Goal: Task Accomplishment & Management: Use online tool/utility

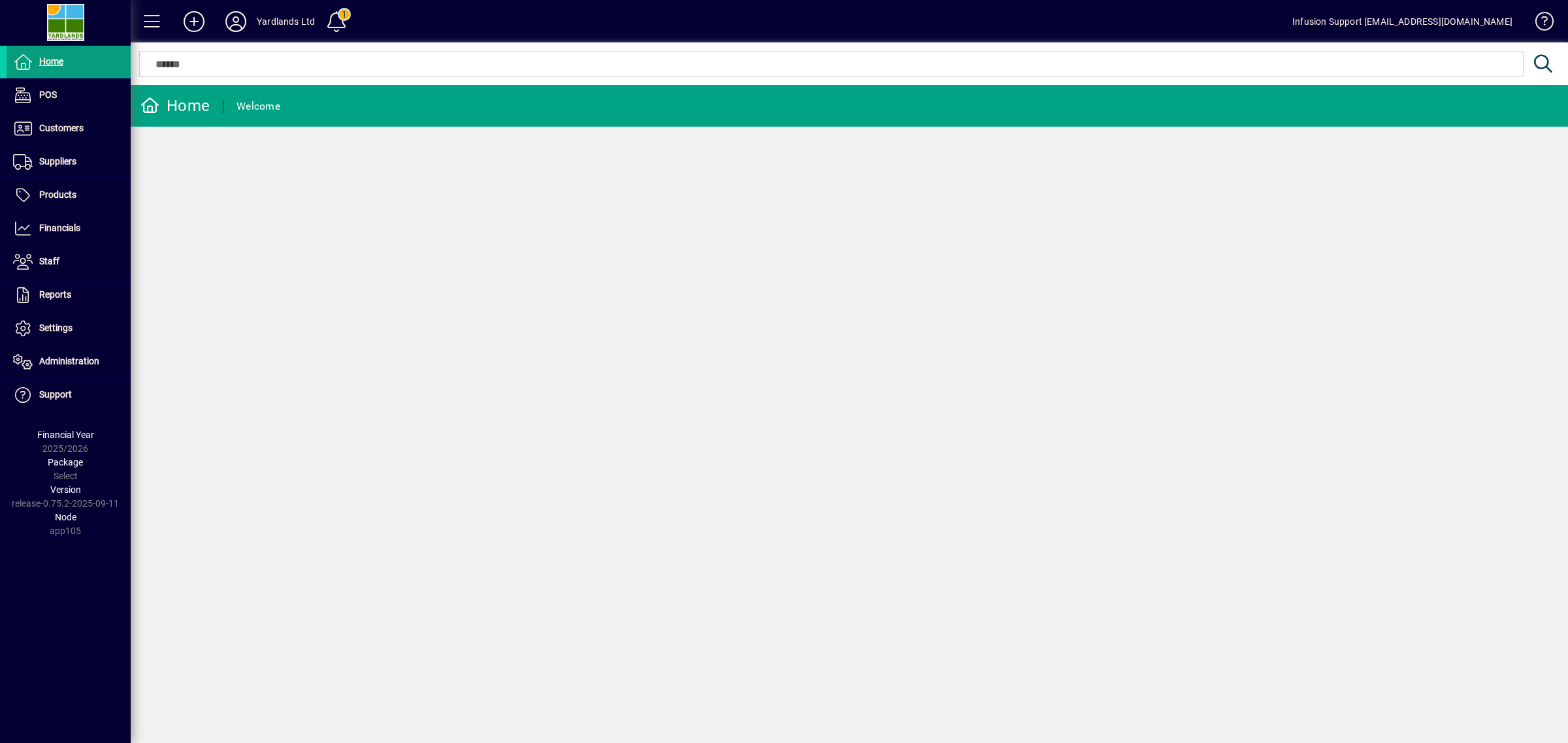
drag, startPoint x: 628, startPoint y: 350, endPoint x: 520, endPoint y: 236, distance: 157.0
click at [624, 345] on div "Home Welcome" at bounding box center [849, 413] width 1437 height 658
click at [47, 224] on span "Financials" at bounding box center [59, 228] width 41 height 10
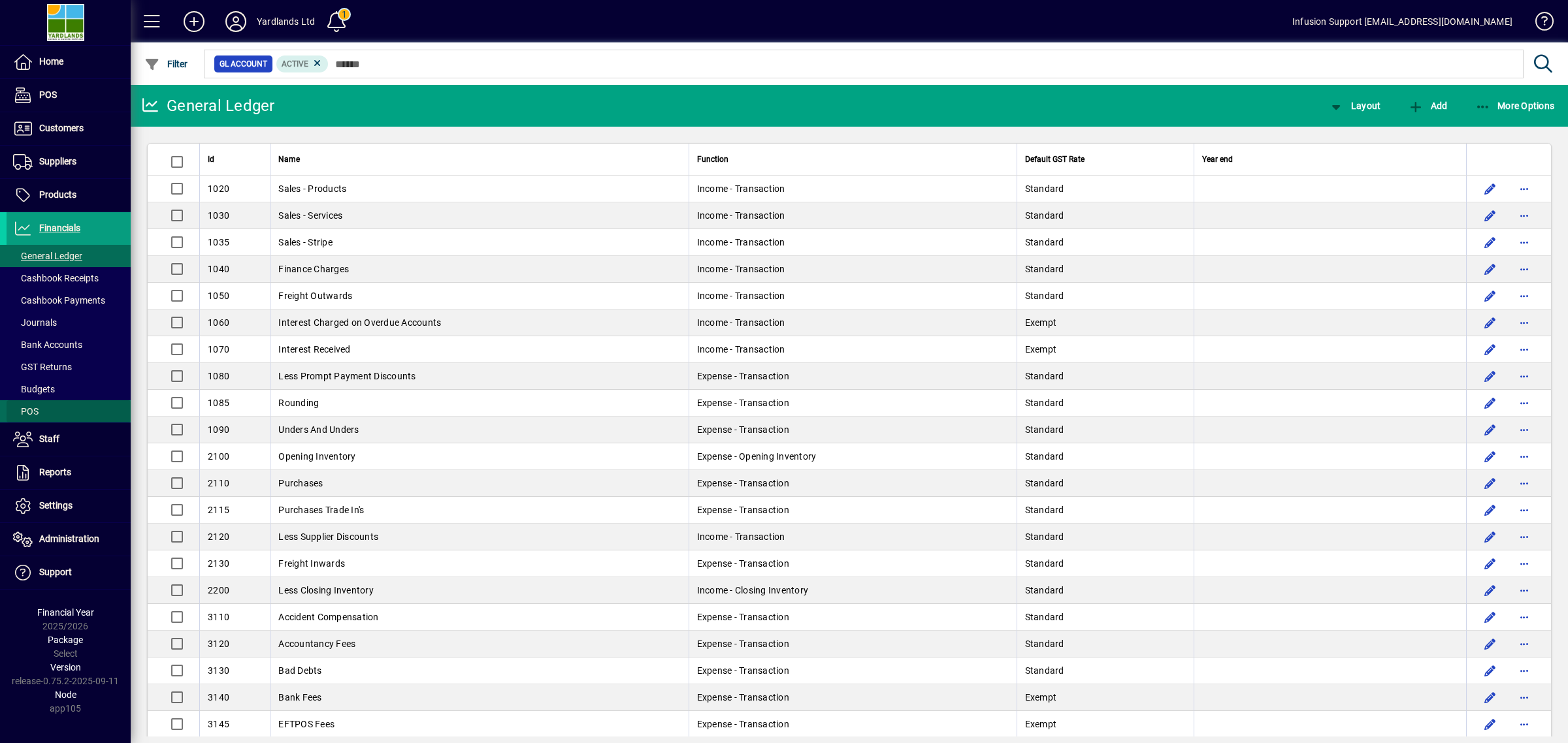
click at [40, 397] on span at bounding box center [69, 411] width 124 height 31
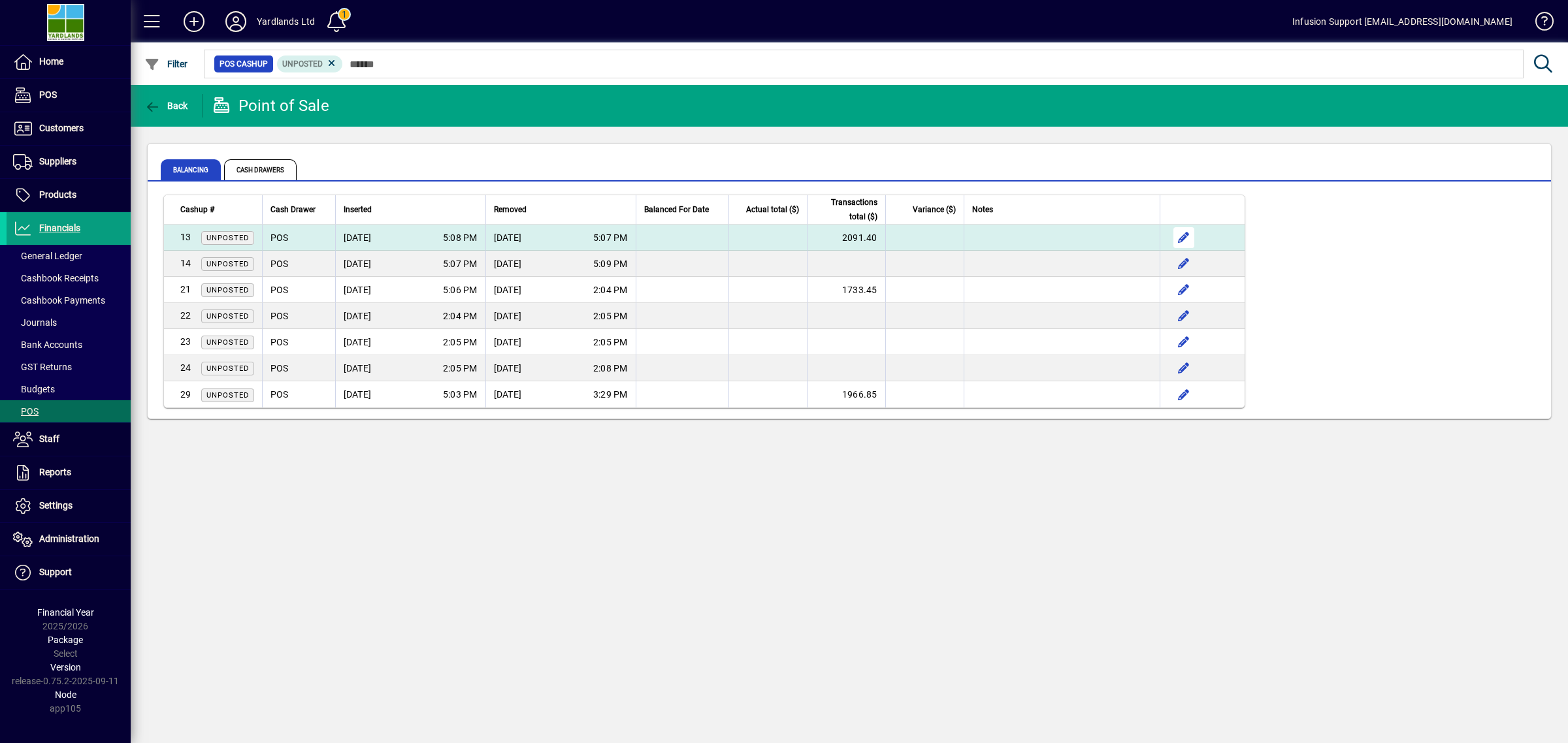
click at [1181, 233] on span "button" at bounding box center [1183, 237] width 31 height 31
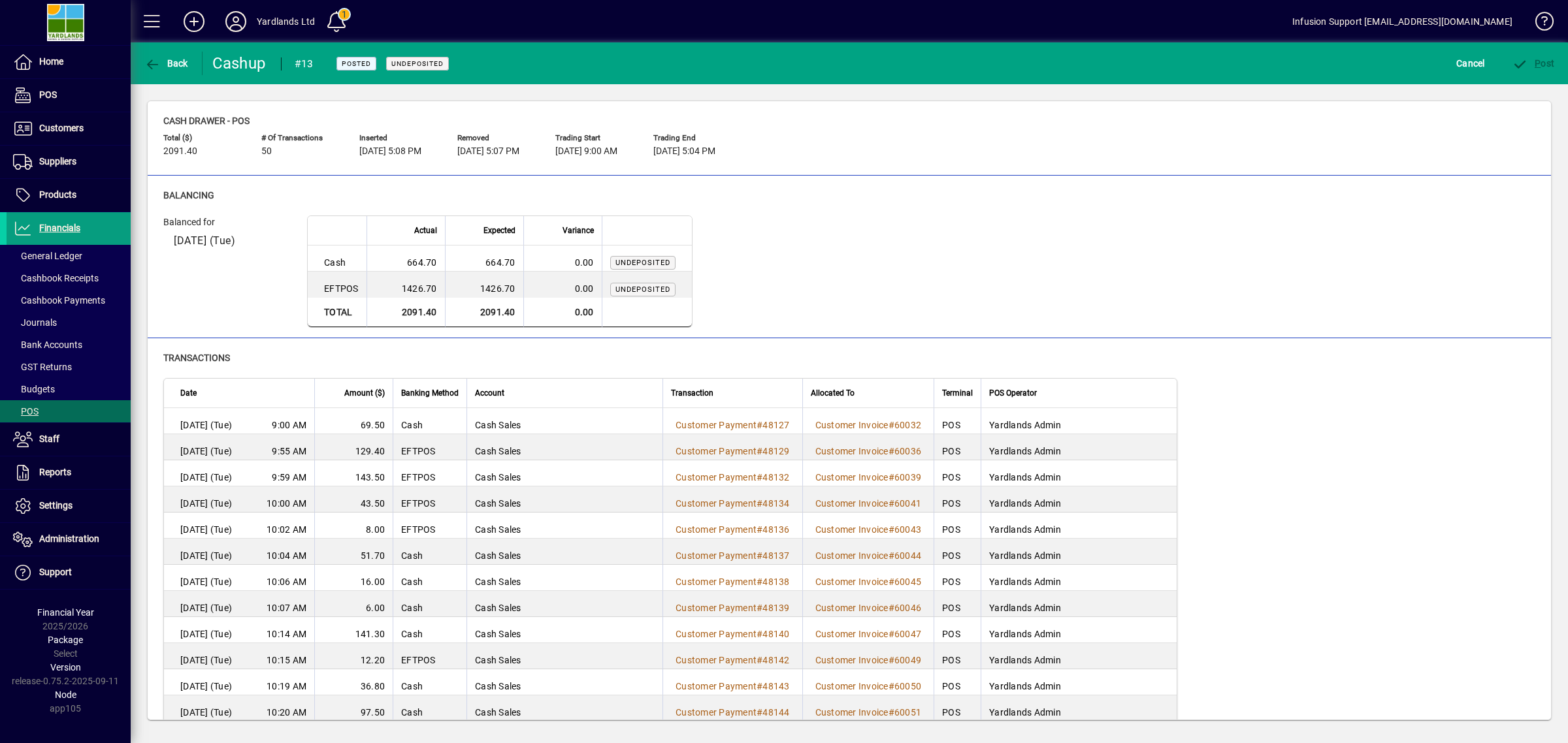
click at [629, 276] on td "Undeposited" at bounding box center [646, 284] width 91 height 26
click at [1243, 211] on div "Balancing Balanced for 19/08/2025 (Tue) Actual Expected Variance Cash 664.70 66…" at bounding box center [848, 258] width 1372 height 139
click at [52, 353] on span at bounding box center [69, 367] width 124 height 31
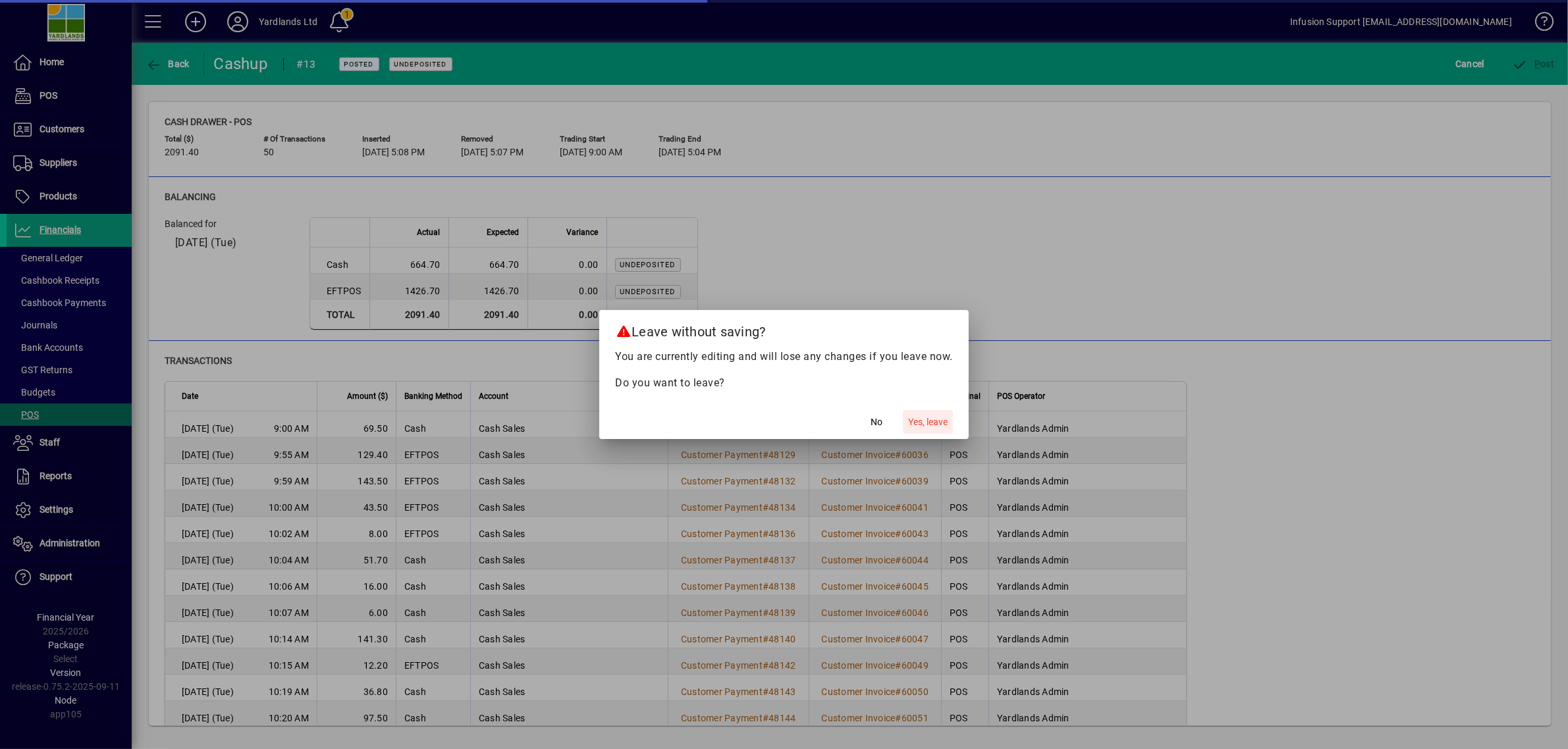
drag, startPoint x: 940, startPoint y: 423, endPoint x: 673, endPoint y: 352, distance: 276.3
click at [939, 423] on span "Yes, leave" at bounding box center [927, 422] width 39 height 13
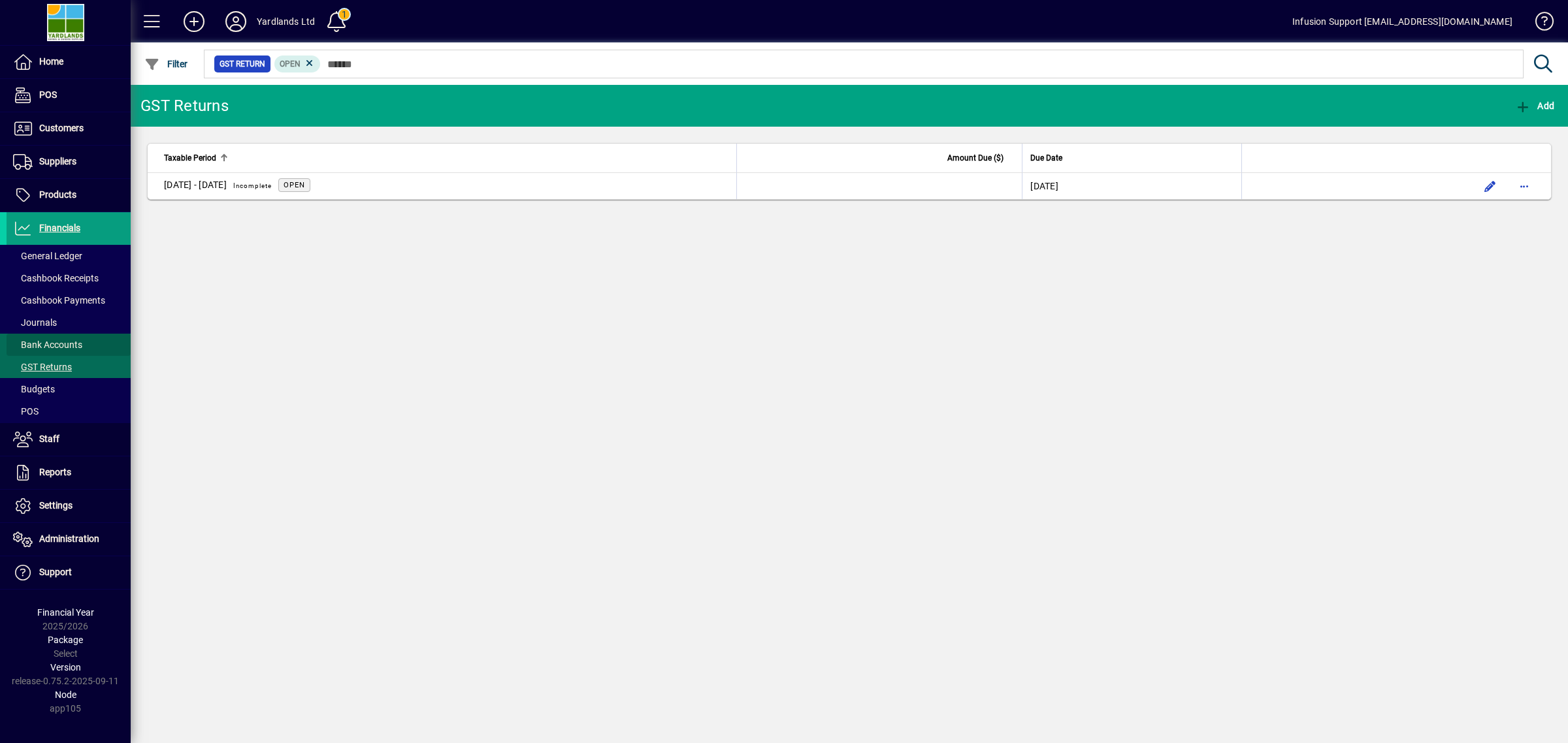
click at [101, 344] on span at bounding box center [69, 344] width 124 height 31
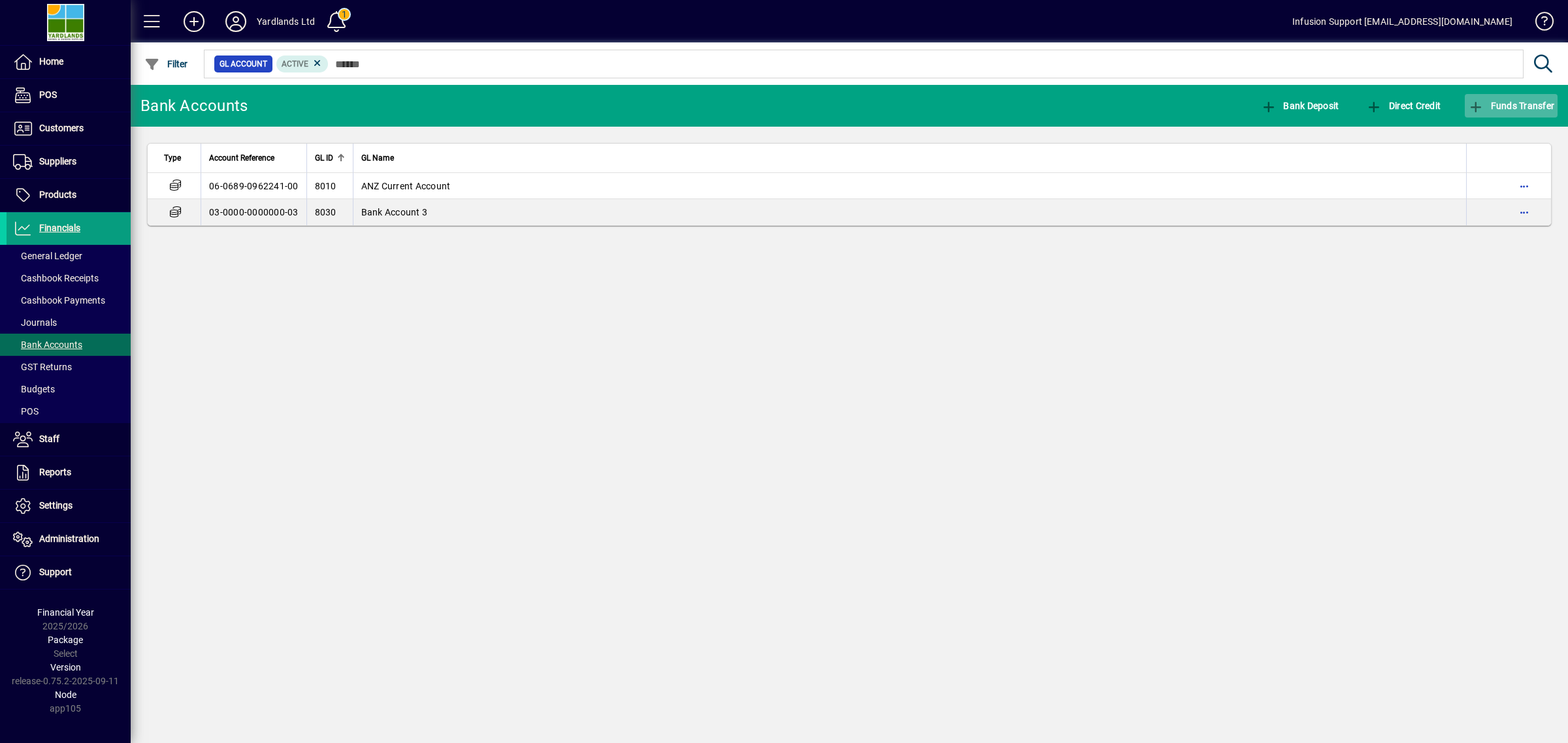
click at [1487, 103] on span "Funds Transfer" at bounding box center [1511, 106] width 86 height 10
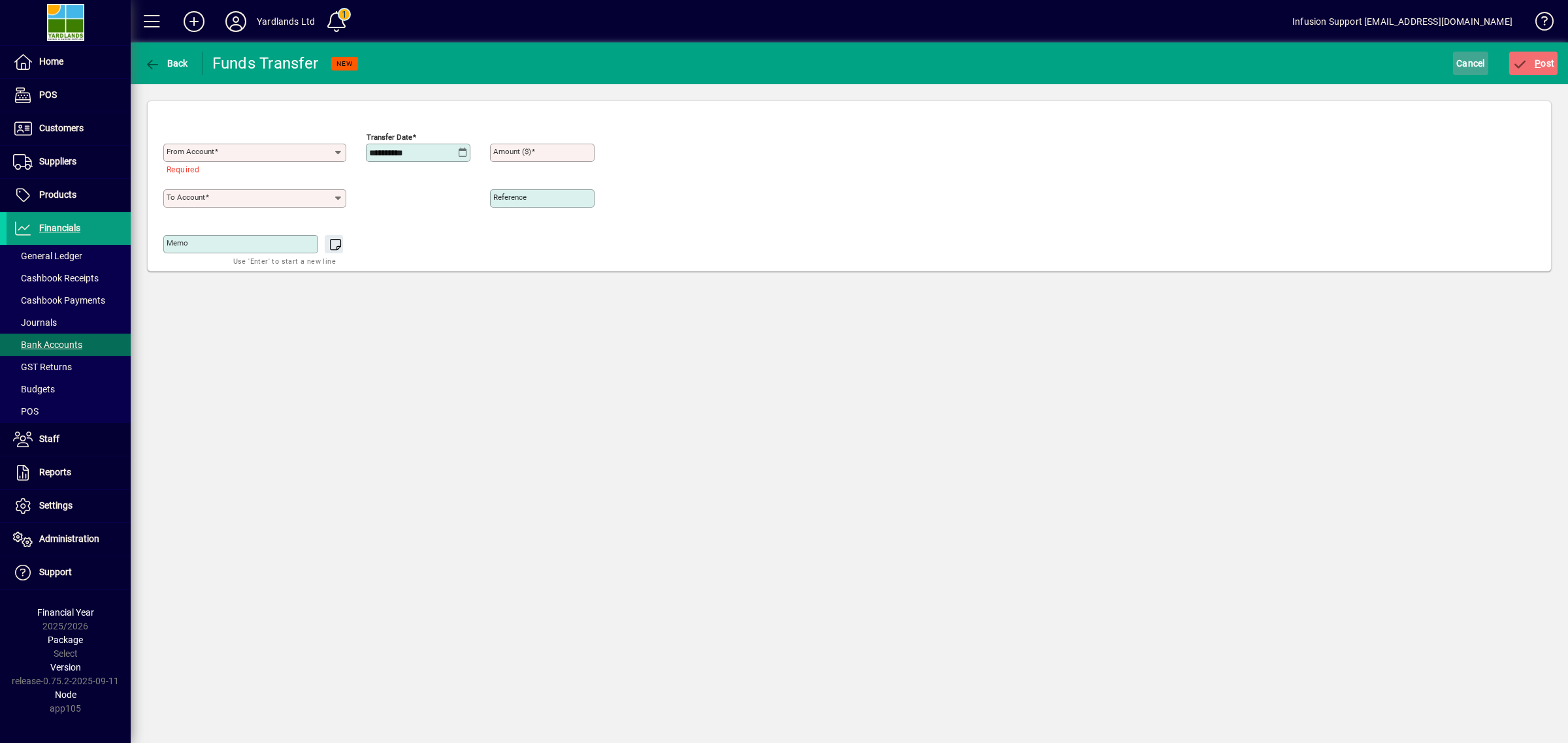
click at [1481, 59] on span "Cancel" at bounding box center [1471, 64] width 29 height 21
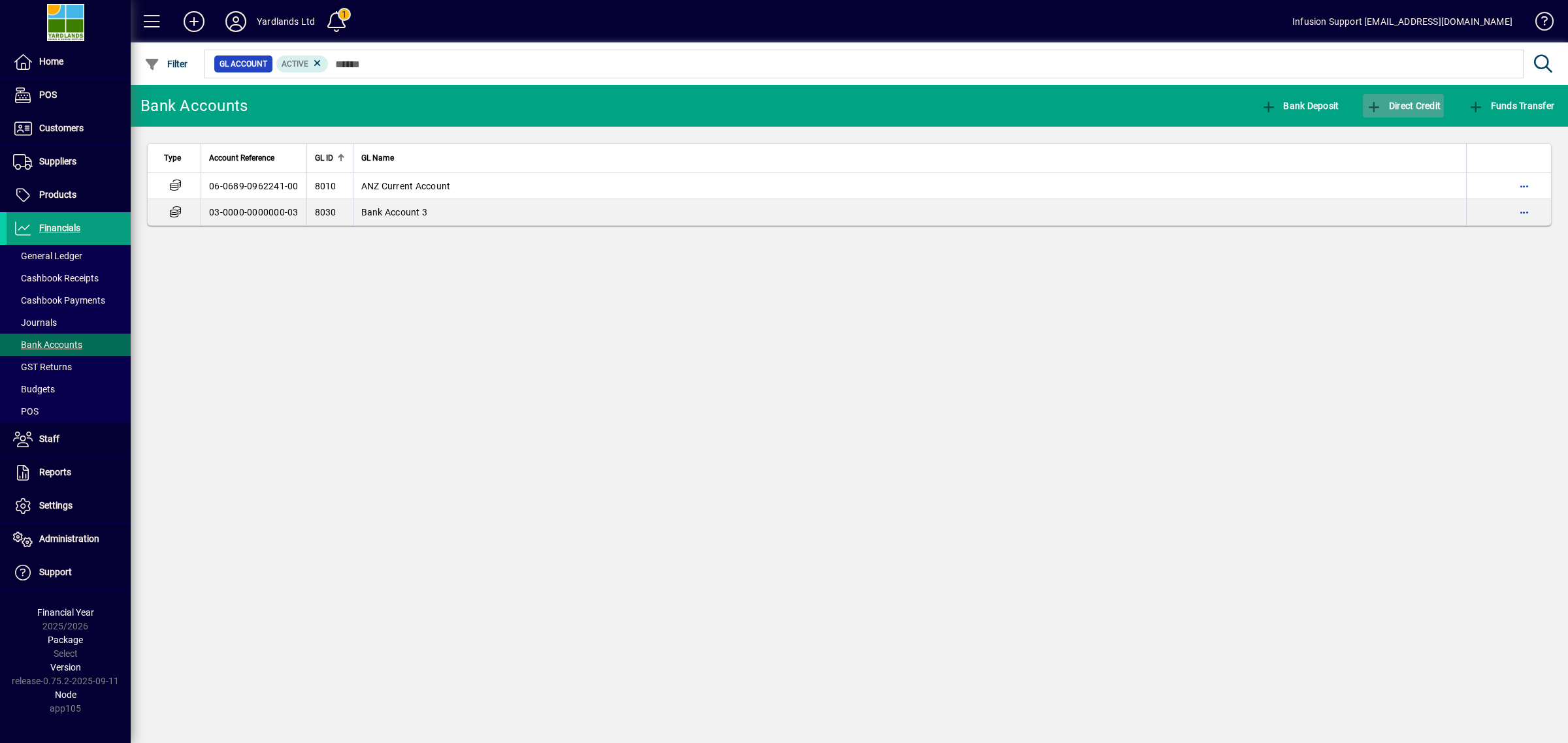
click at [1409, 101] on span "Direct Credit" at bounding box center [1403, 106] width 74 height 10
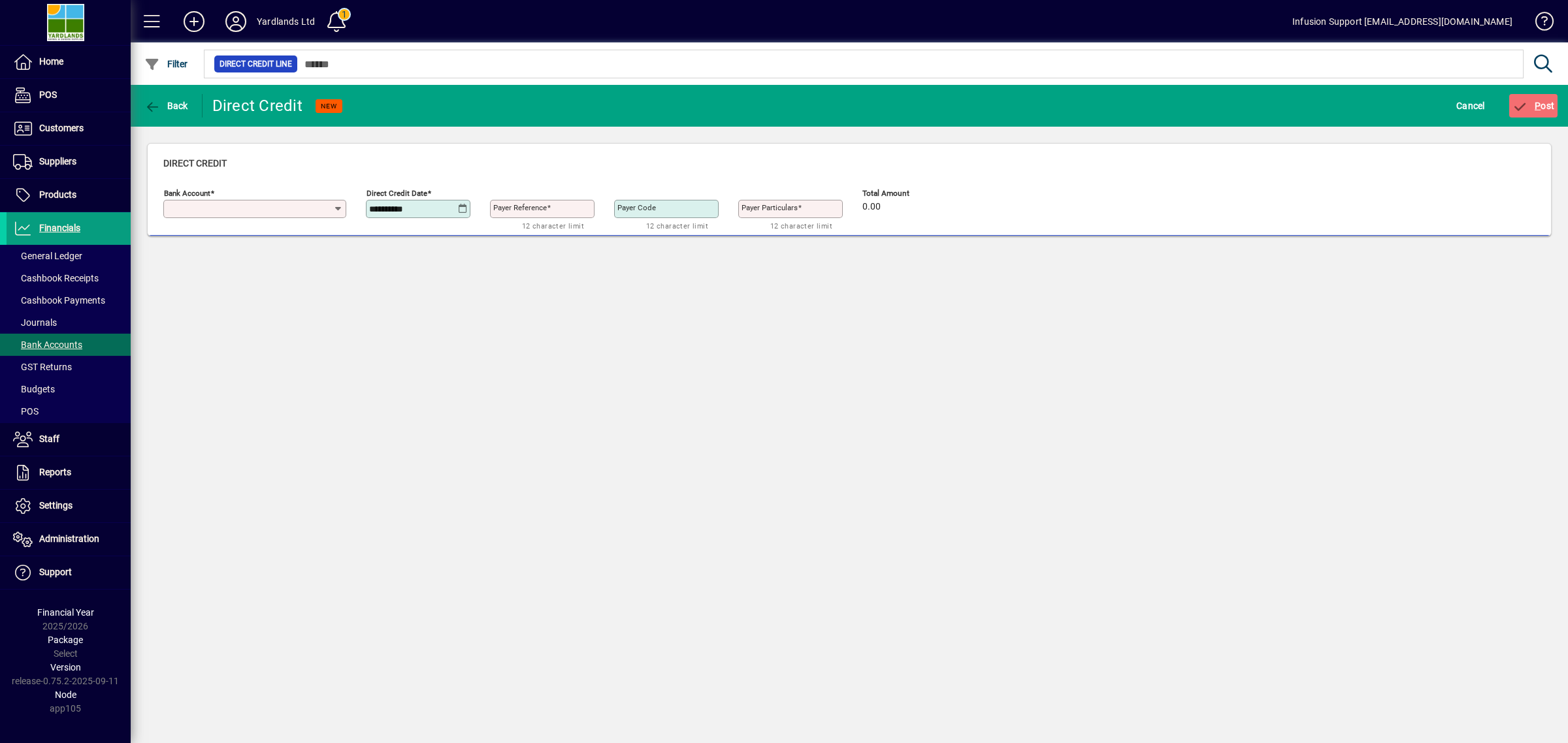
type input "**********"
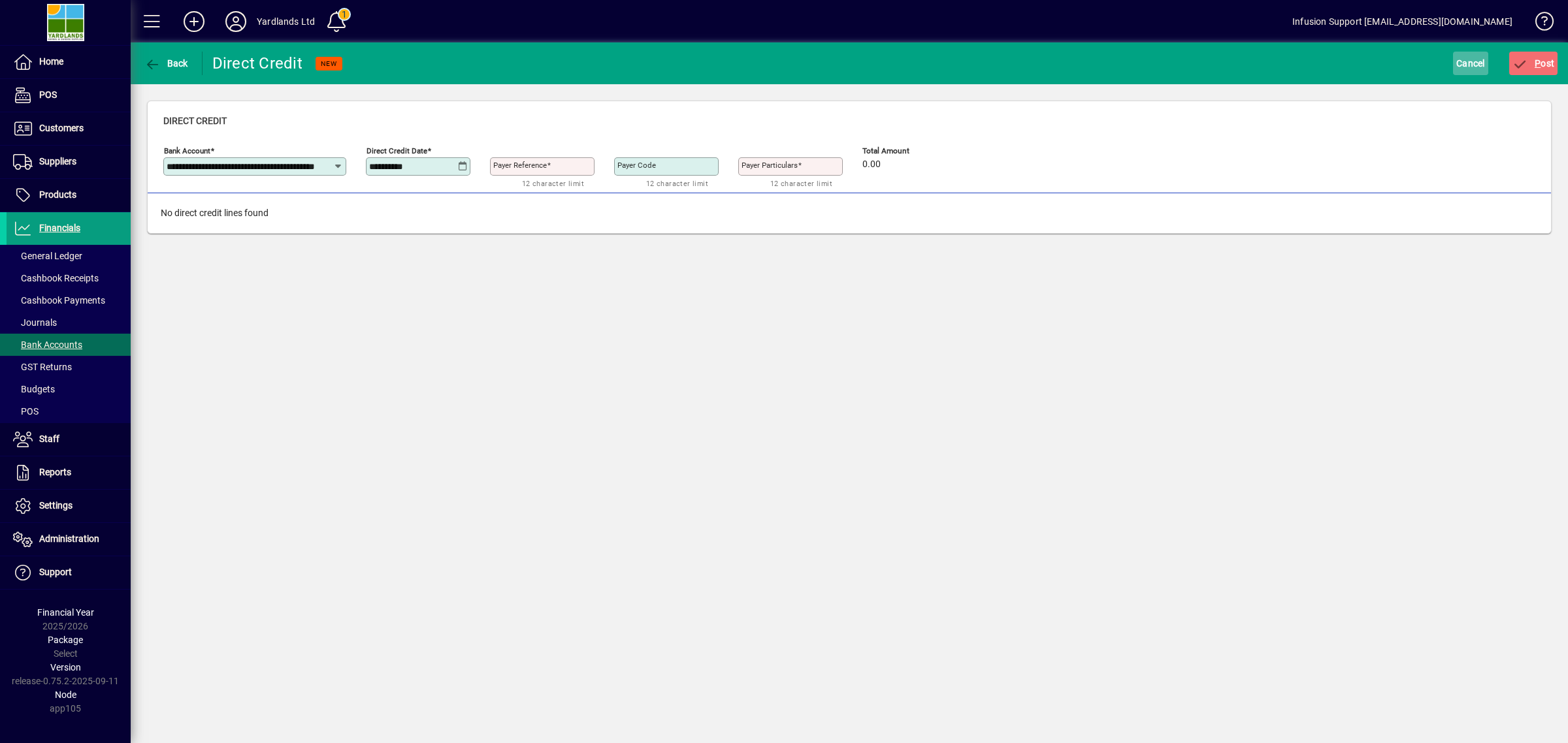
drag, startPoint x: 1497, startPoint y: 54, endPoint x: 1467, endPoint y: 64, distance: 31.6
click at [1494, 57] on div "Cancel" at bounding box center [1470, 63] width 56 height 24
click at [1467, 63] on span "Cancel" at bounding box center [1471, 64] width 29 height 21
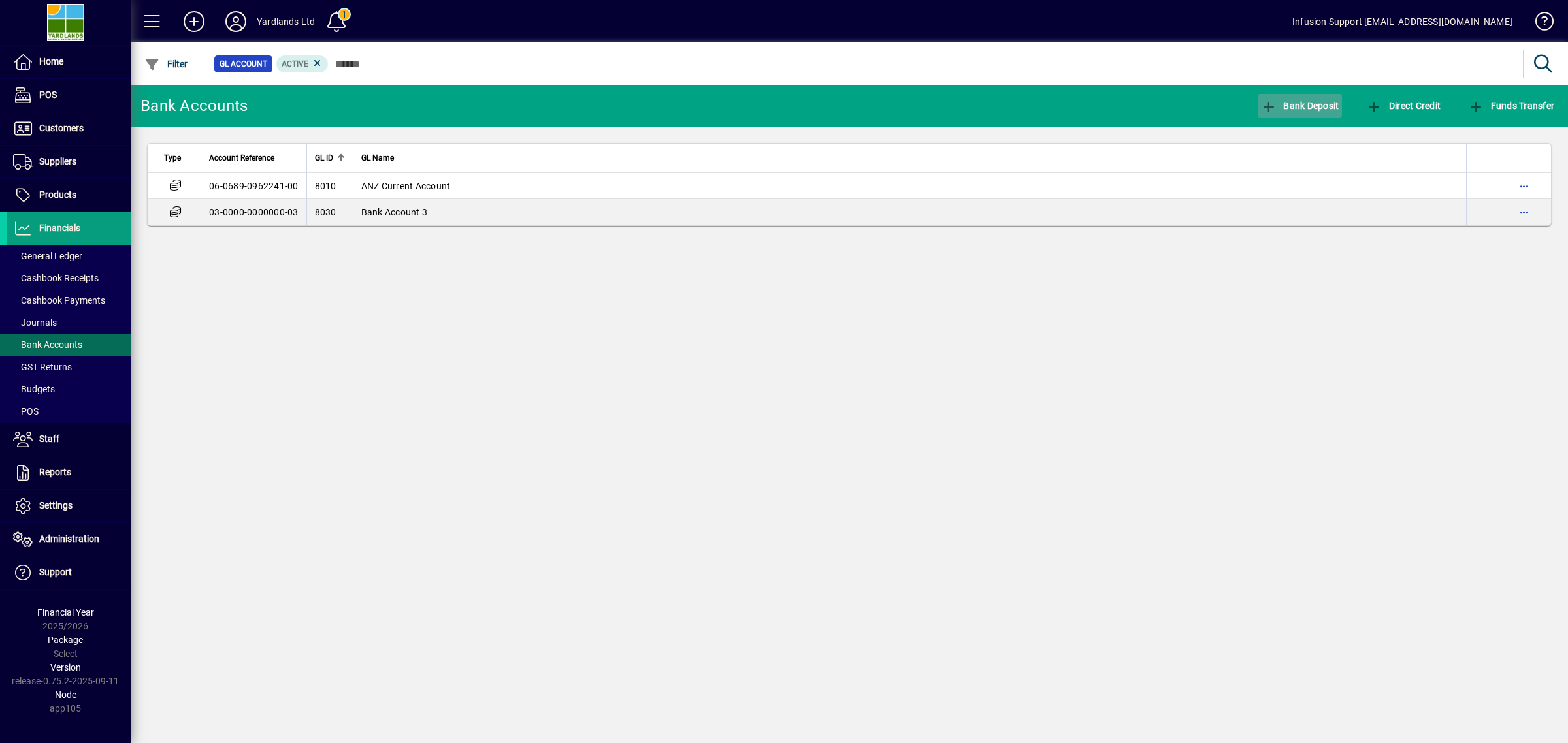
click at [1313, 103] on span "Bank Deposit" at bounding box center [1300, 106] width 78 height 10
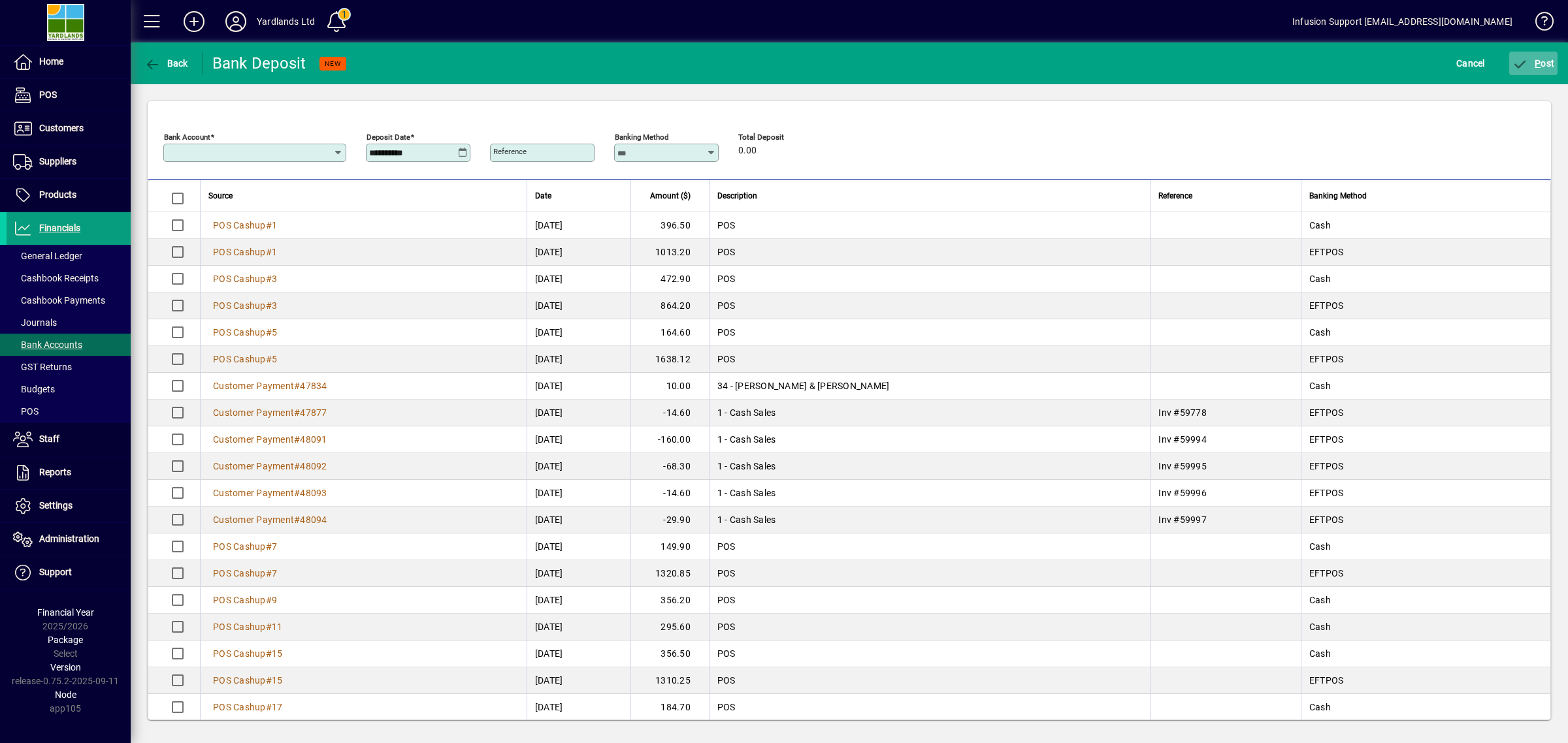
type input "**********"
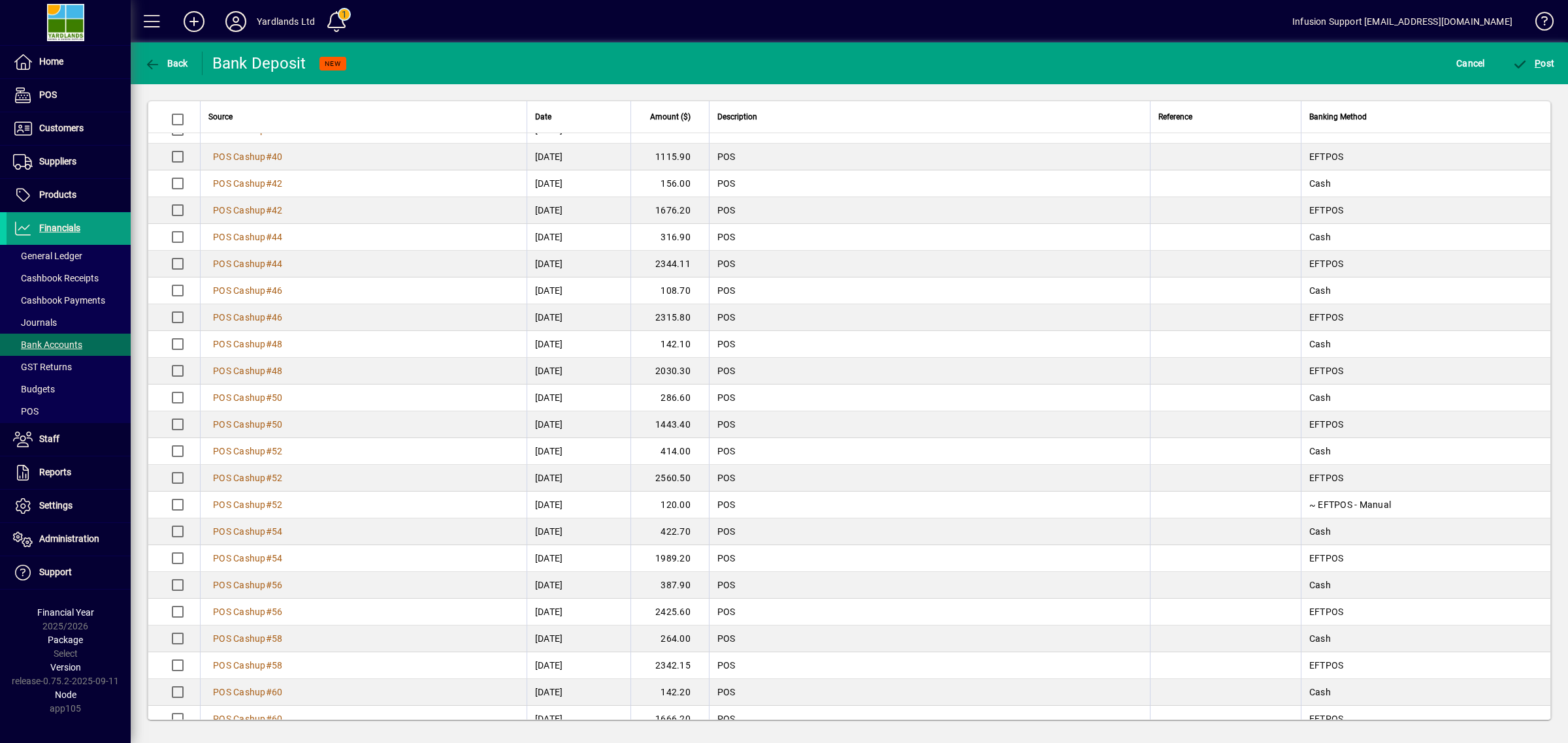
scroll to position [1059, 0]
click at [70, 409] on span at bounding box center [69, 411] width 124 height 31
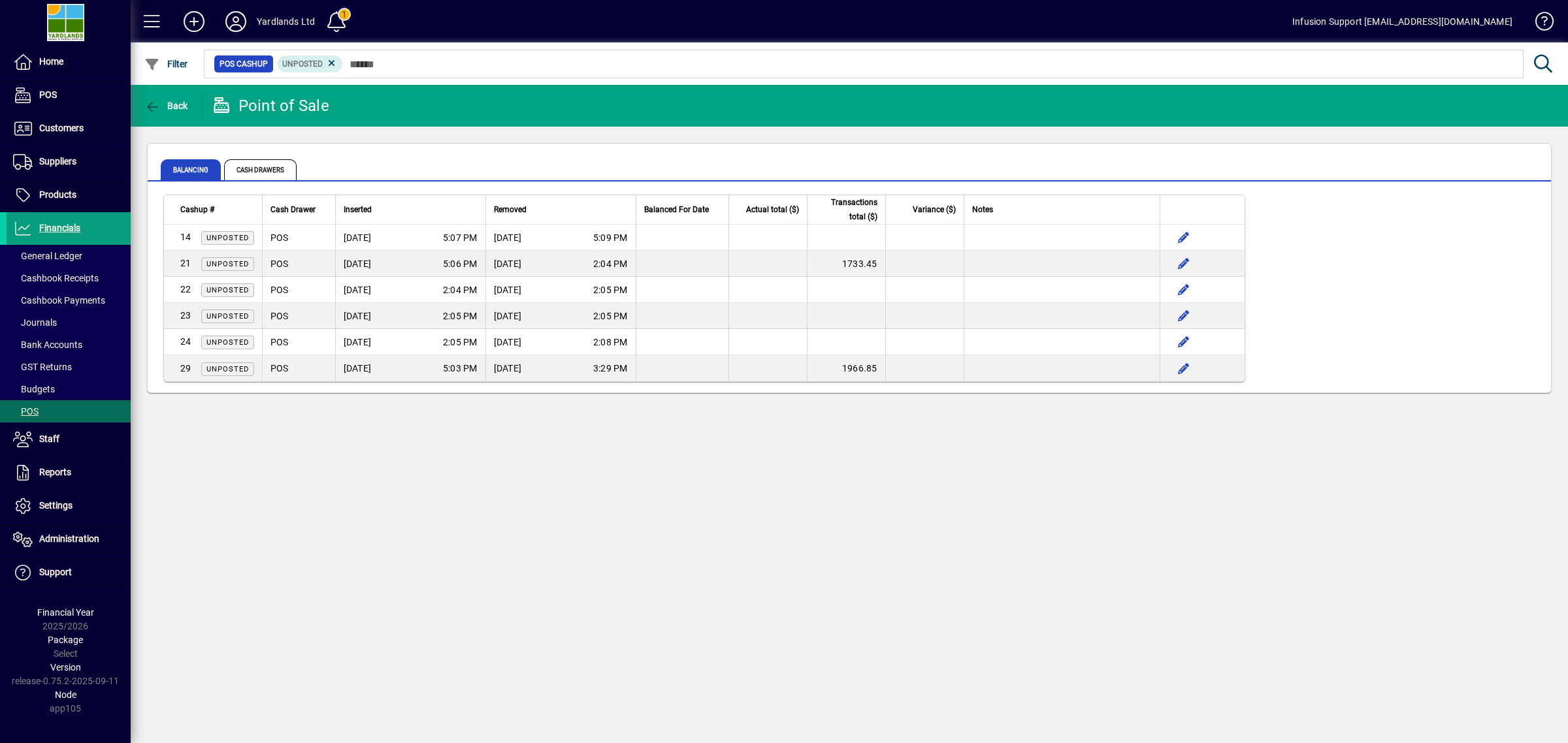
drag, startPoint x: 501, startPoint y: 501, endPoint x: 480, endPoint y: 462, distance: 44.3
click at [480, 462] on div "Back Point of Sale Balancing Cash Drawers Cashup # Cash Drawer Inserted Removed…" at bounding box center [849, 413] width 1437 height 658
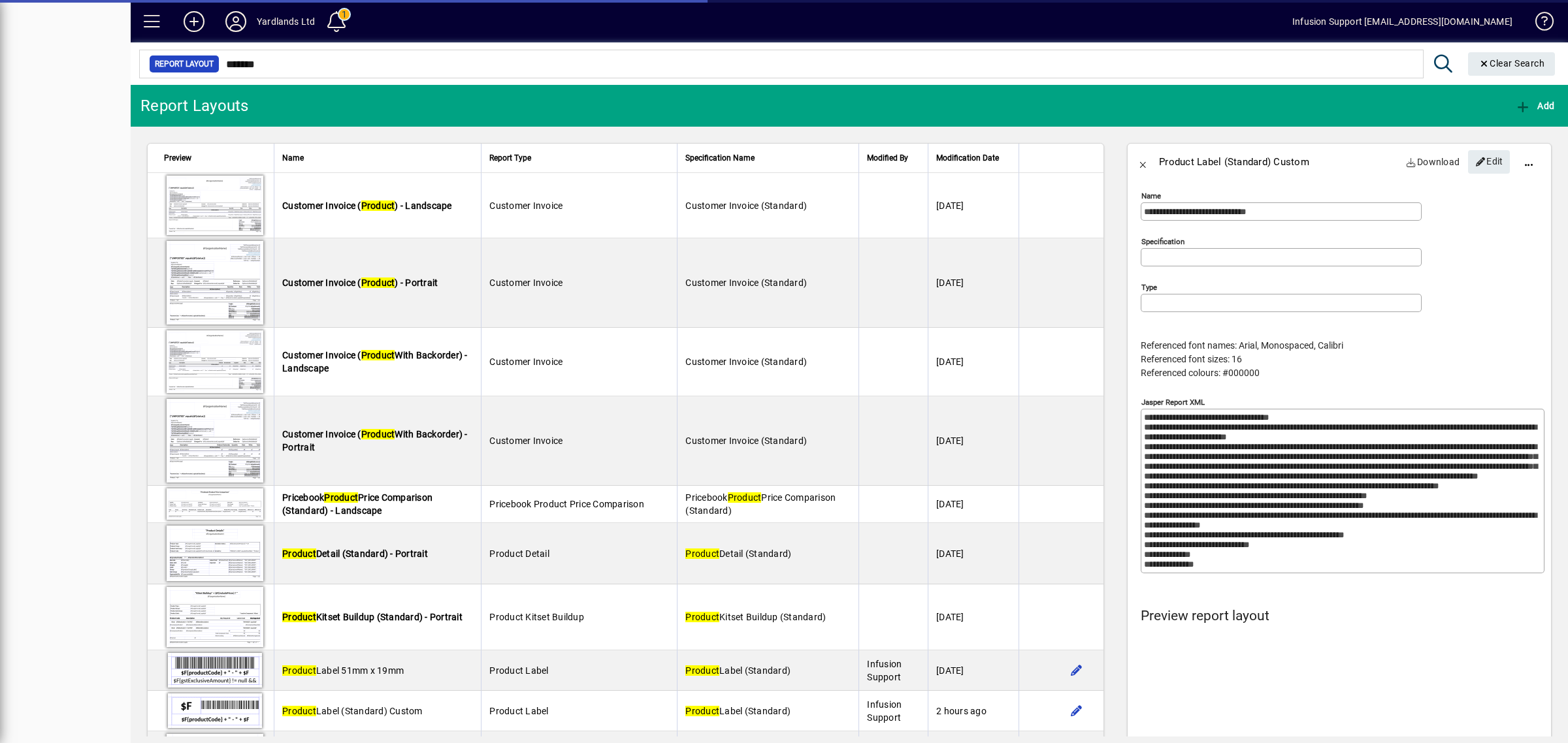
type input "**********"
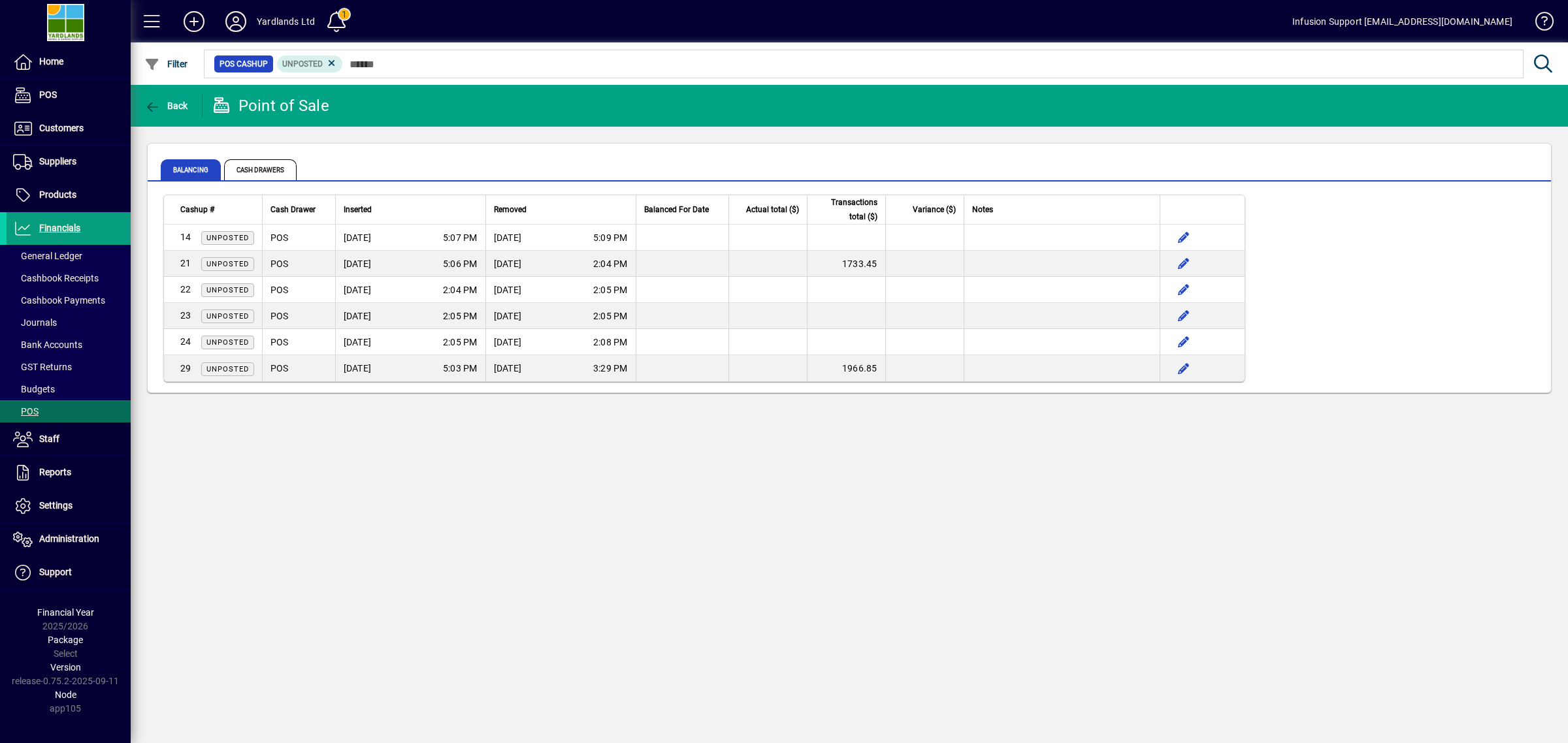
drag, startPoint x: 850, startPoint y: 605, endPoint x: 850, endPoint y: 588, distance: 17.0
click at [850, 592] on div "Back Point of Sale Balancing Cash Drawers Cashup # Cash Drawer Inserted Removed…" at bounding box center [849, 413] width 1437 height 658
click at [84, 339] on span at bounding box center [69, 344] width 124 height 31
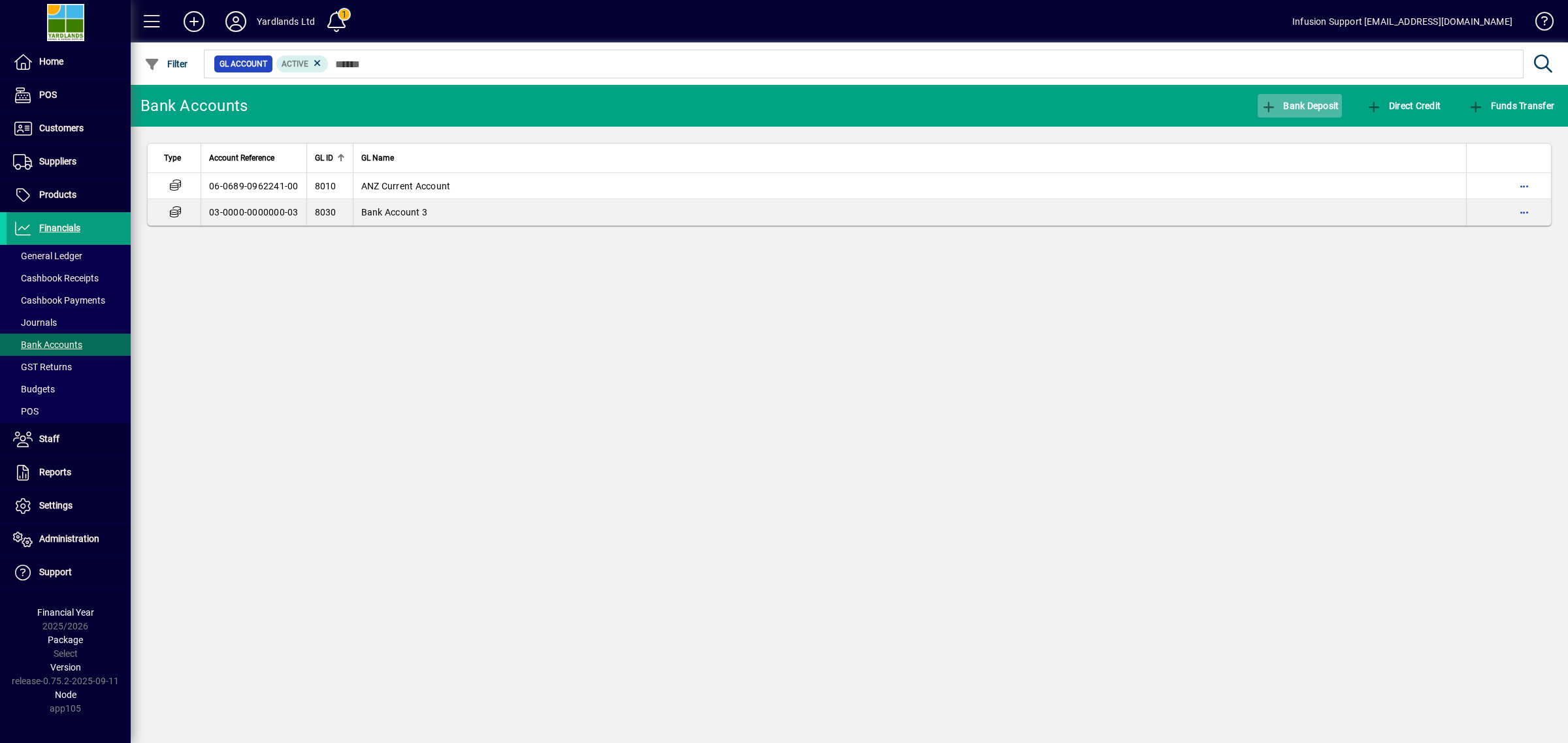
click at [1292, 103] on span "Bank Deposit" at bounding box center [1300, 106] width 78 height 10
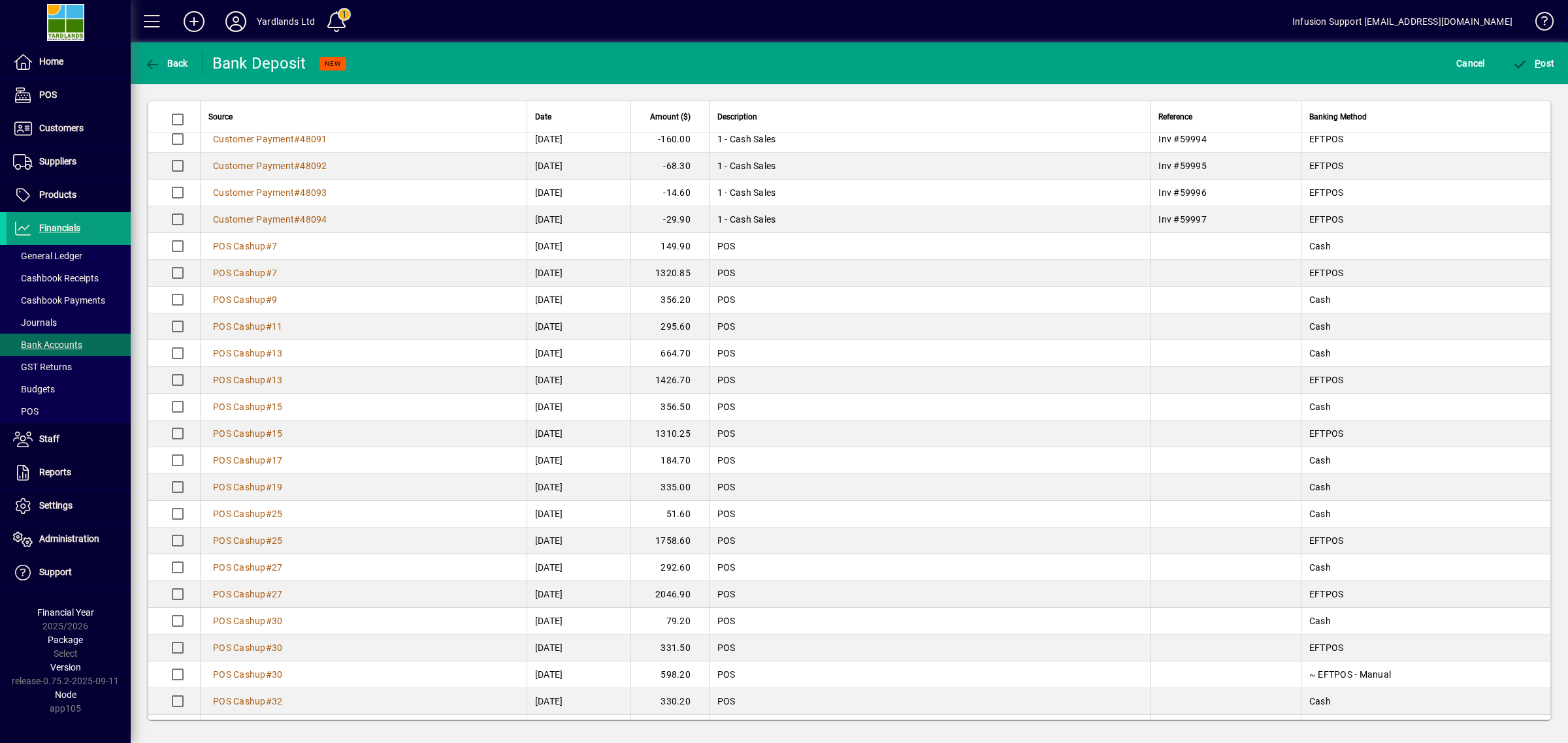
scroll to position [327, 0]
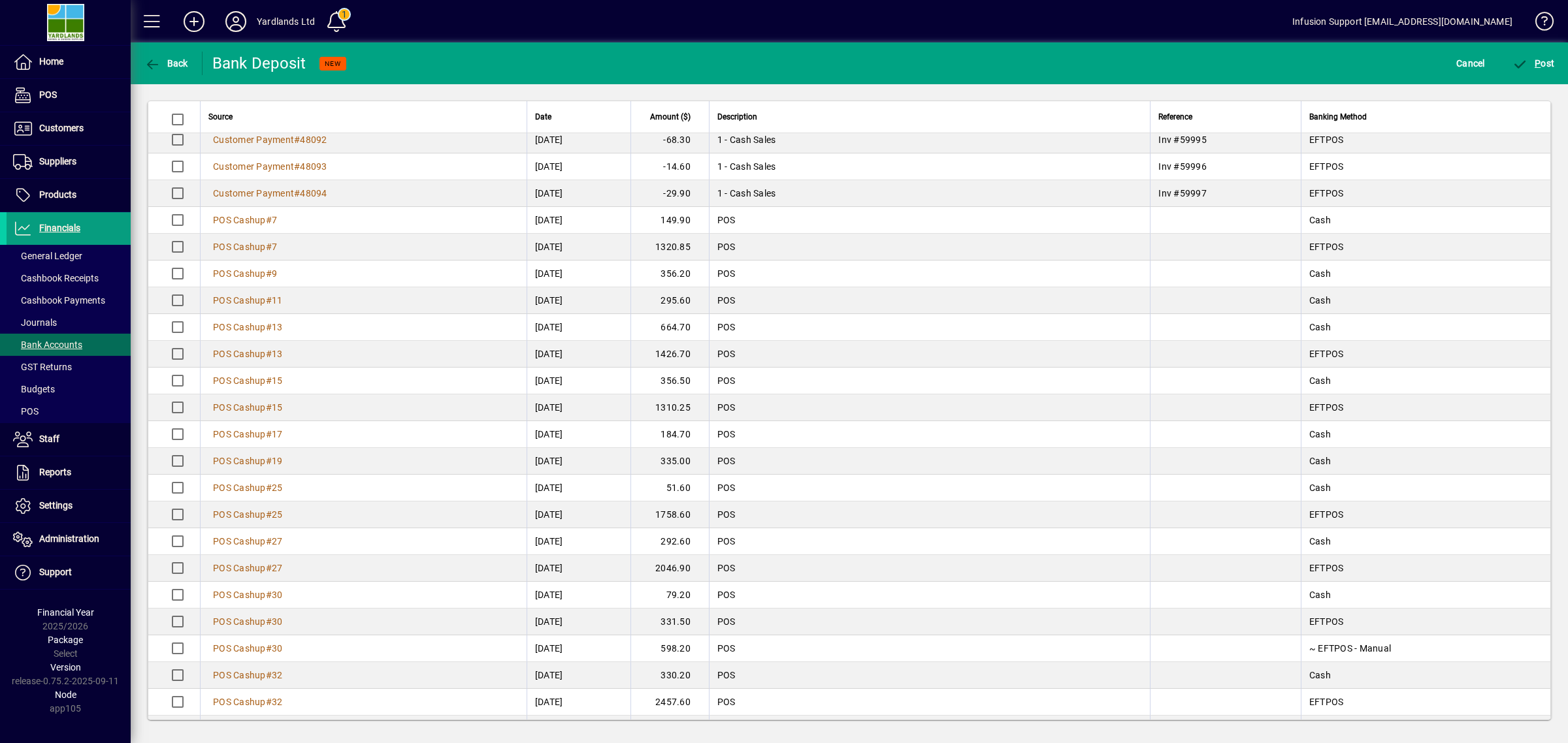
click at [570, 73] on mat-toolbar-row "Back Bank Deposit NEW Cancel P ost" at bounding box center [849, 64] width 1437 height 42
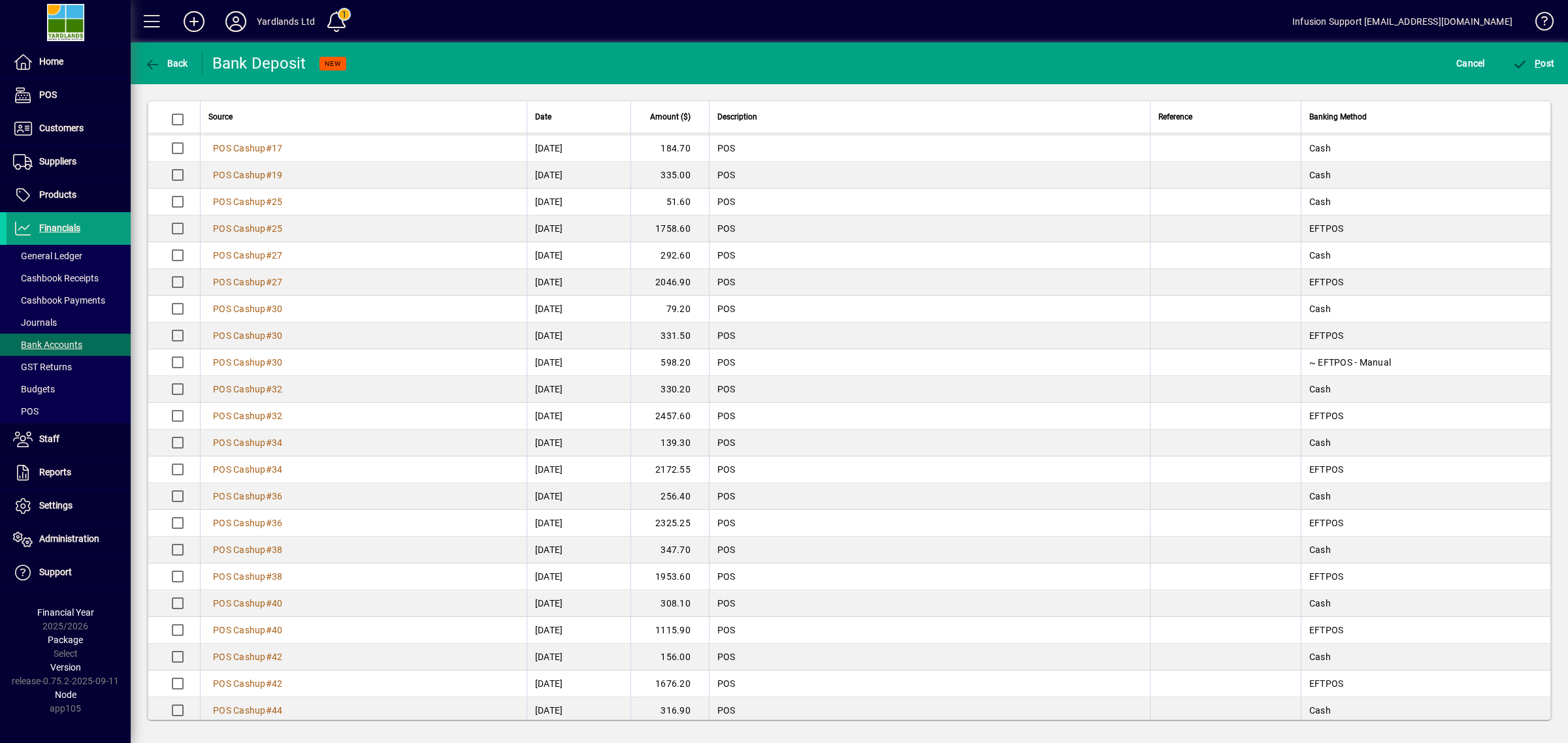
scroll to position [570, 0]
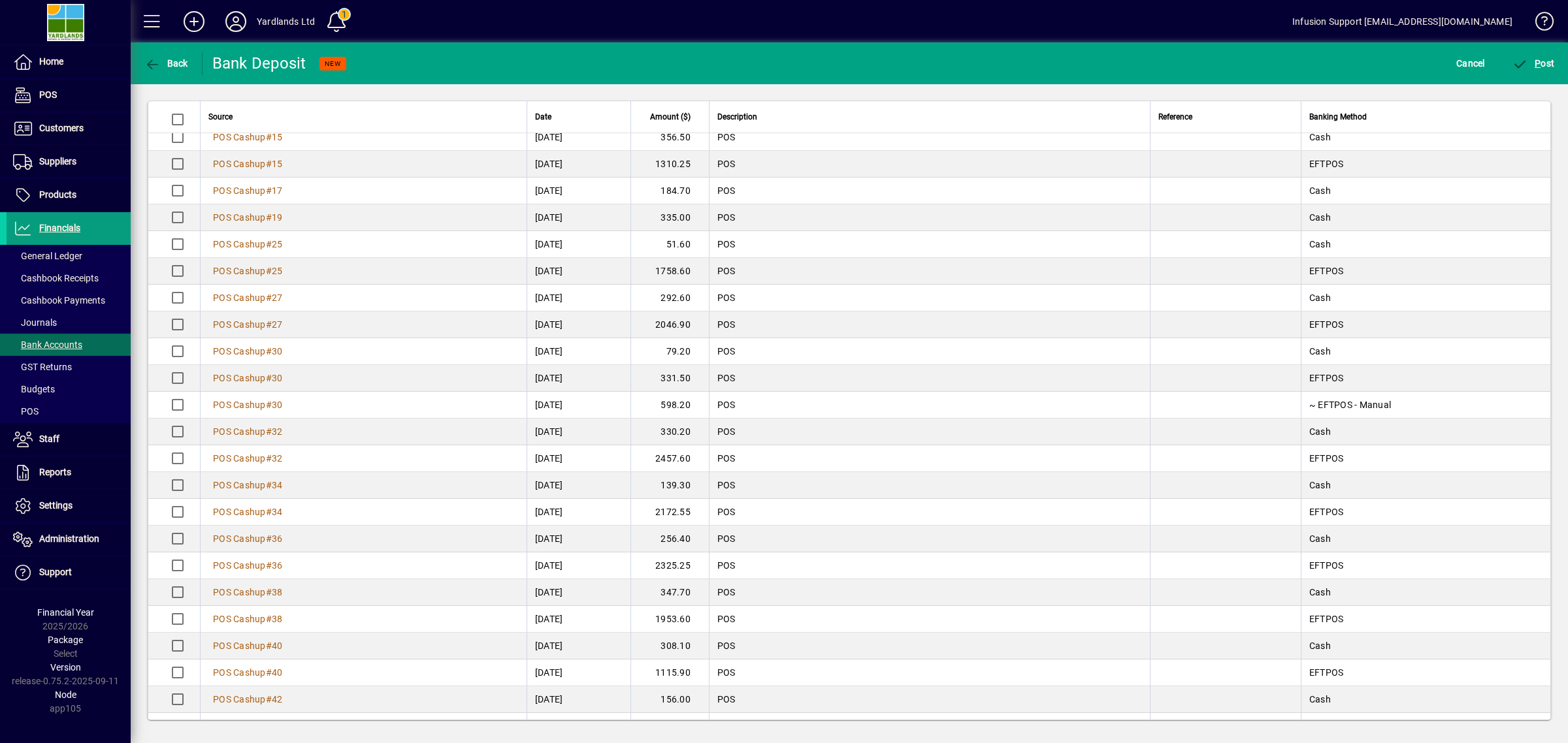
click at [709, 330] on td "2046.90" at bounding box center [669, 325] width 78 height 27
drag, startPoint x: 260, startPoint y: 325, endPoint x: 732, endPoint y: 64, distance: 539.4
click at [732, 64] on mat-toolbar-row "Back Bank Deposit NEW Cancel P ost" at bounding box center [849, 64] width 1437 height 42
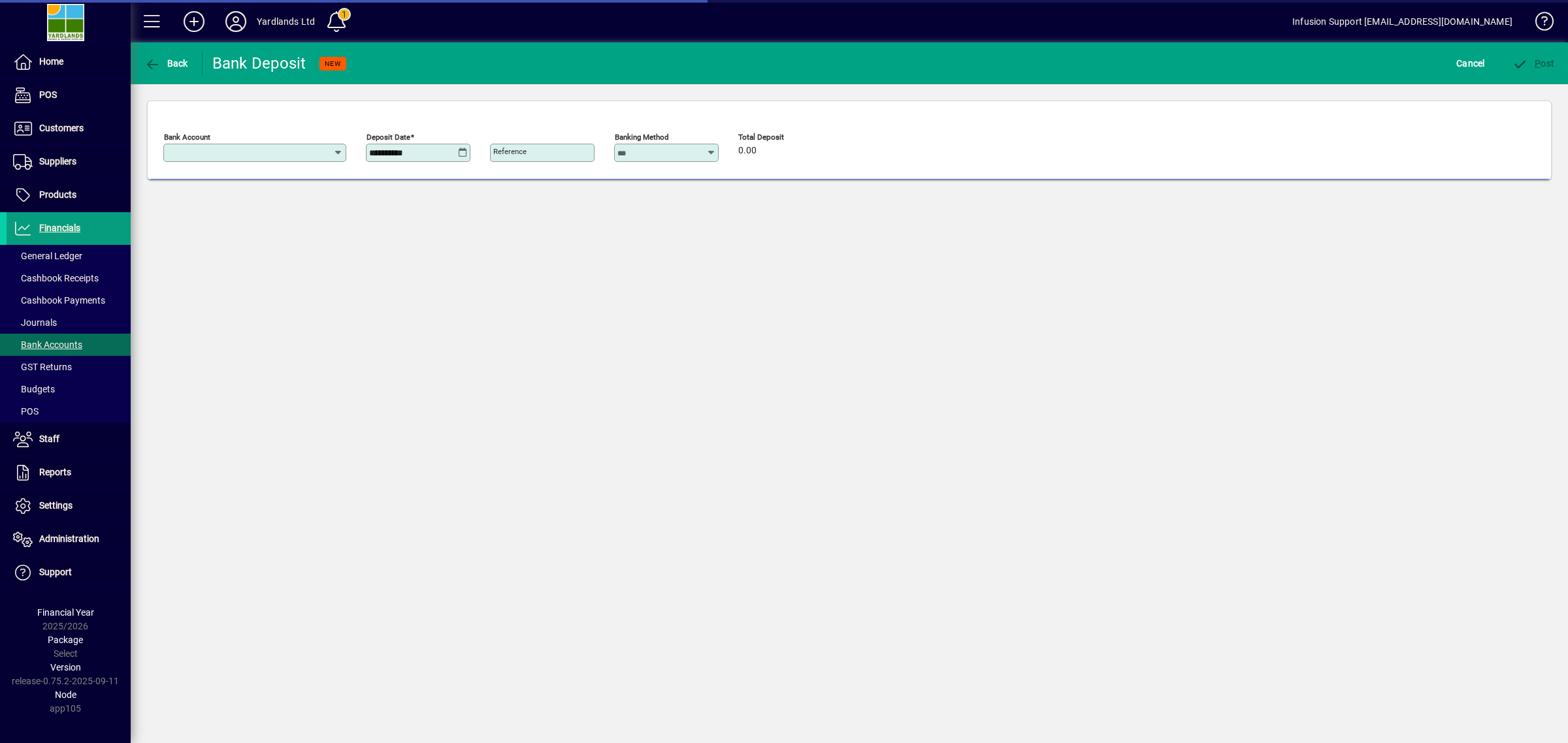
type input "**********"
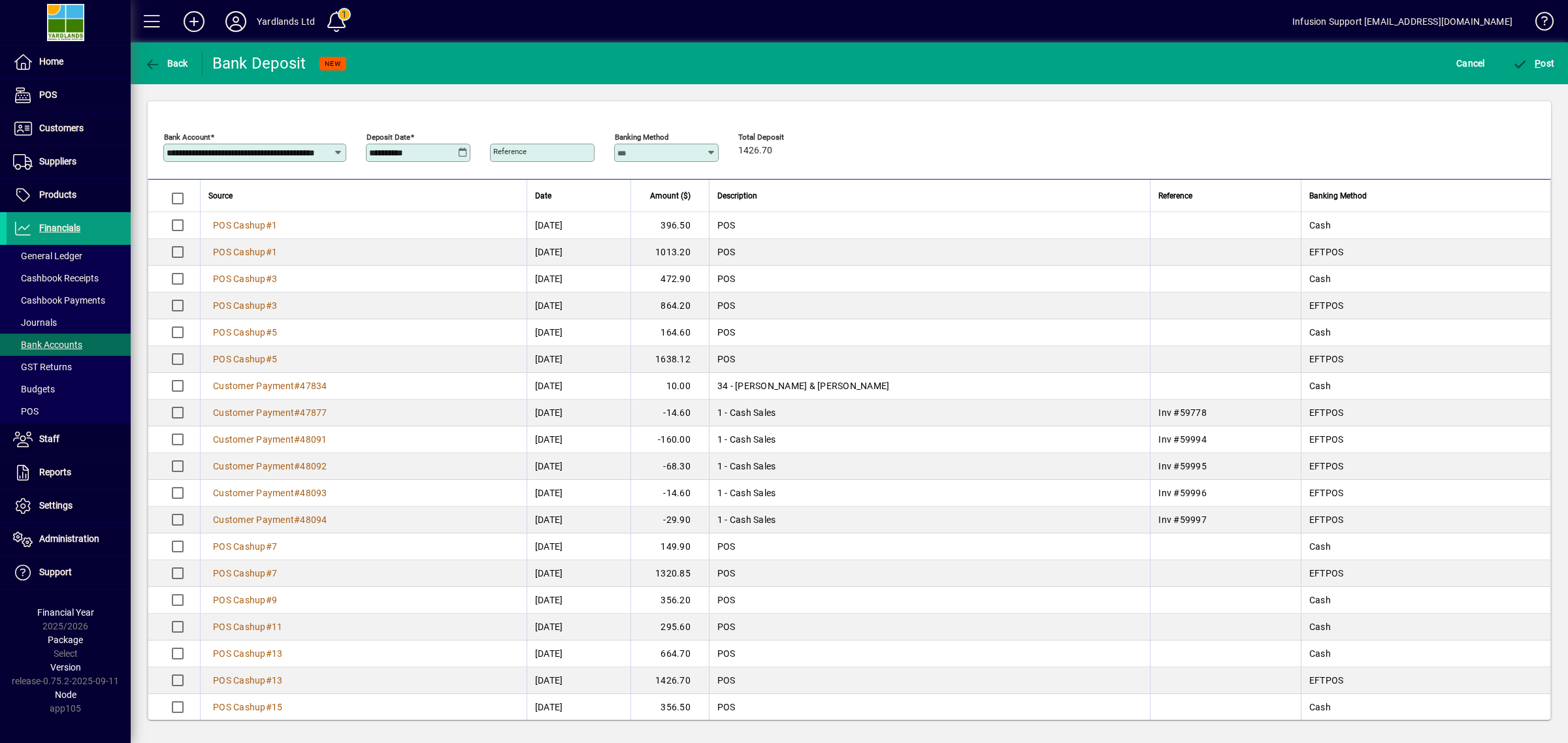
drag, startPoint x: 433, startPoint y: 149, endPoint x: 245, endPoint y: 128, distance: 189.2
click at [245, 128] on div "**********" at bounding box center [450, 151] width 575 height 46
type input "**********"
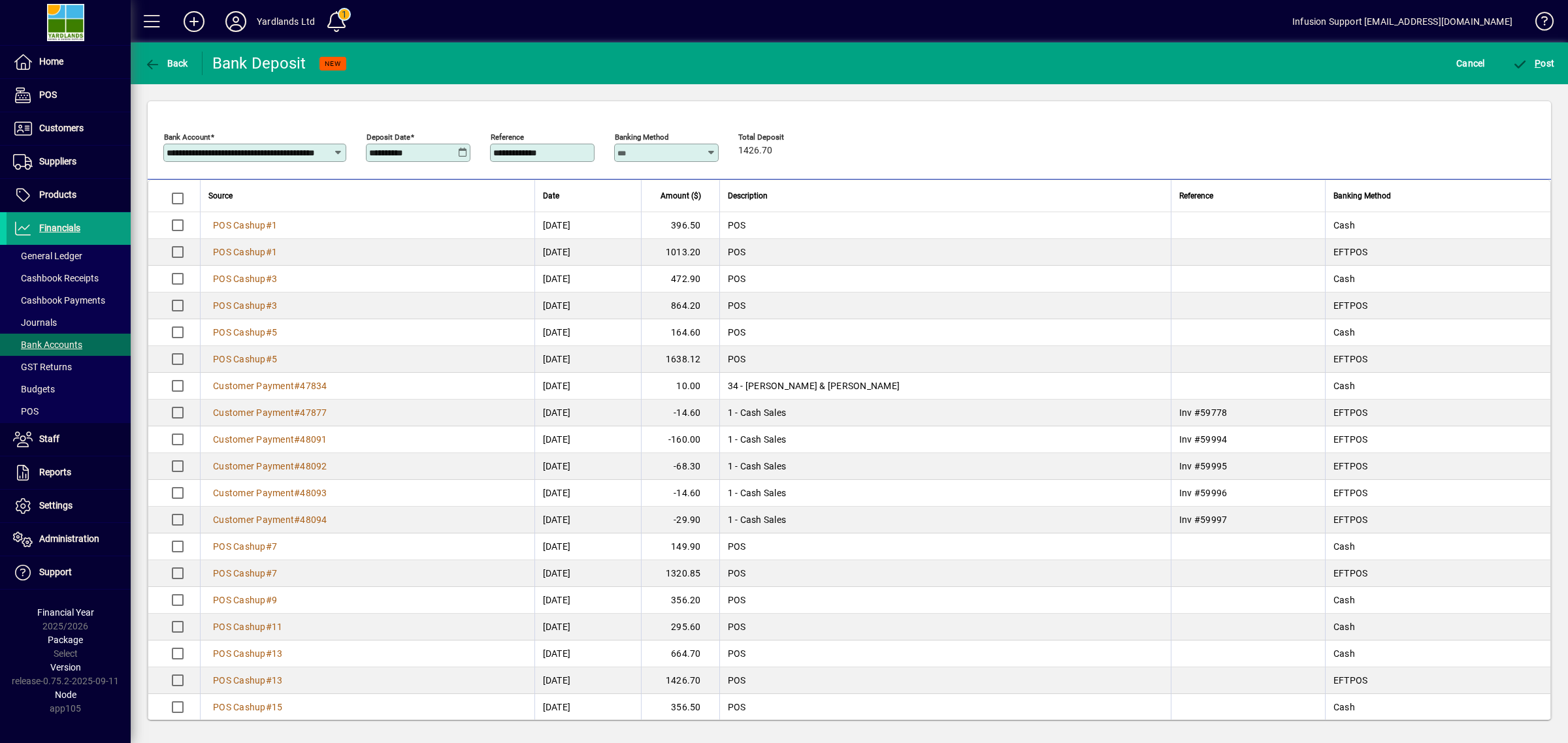
type input "**********"
click at [1535, 66] on span "P" at bounding box center [1537, 63] width 6 height 10
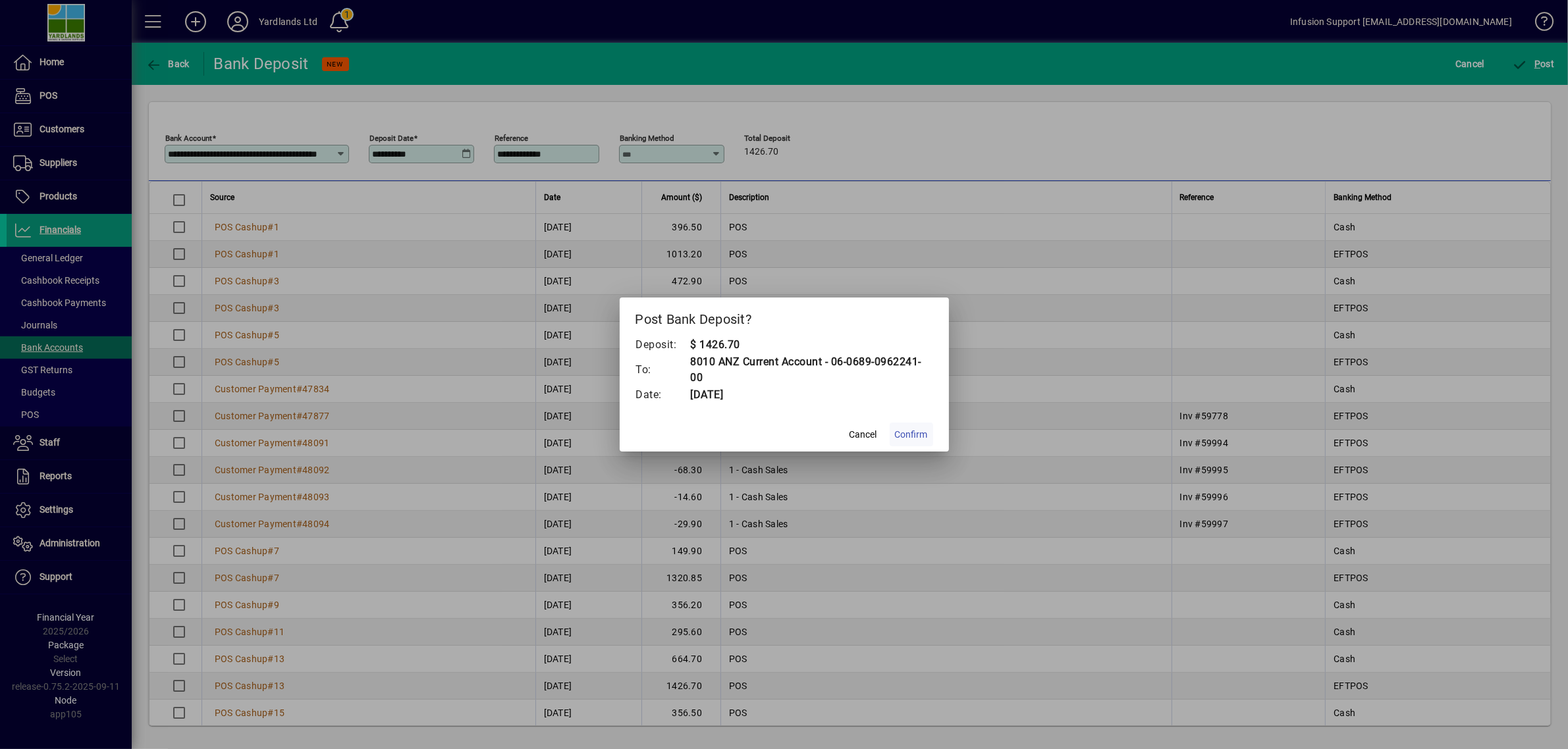
click at [903, 432] on span "Confirm" at bounding box center [911, 434] width 33 height 13
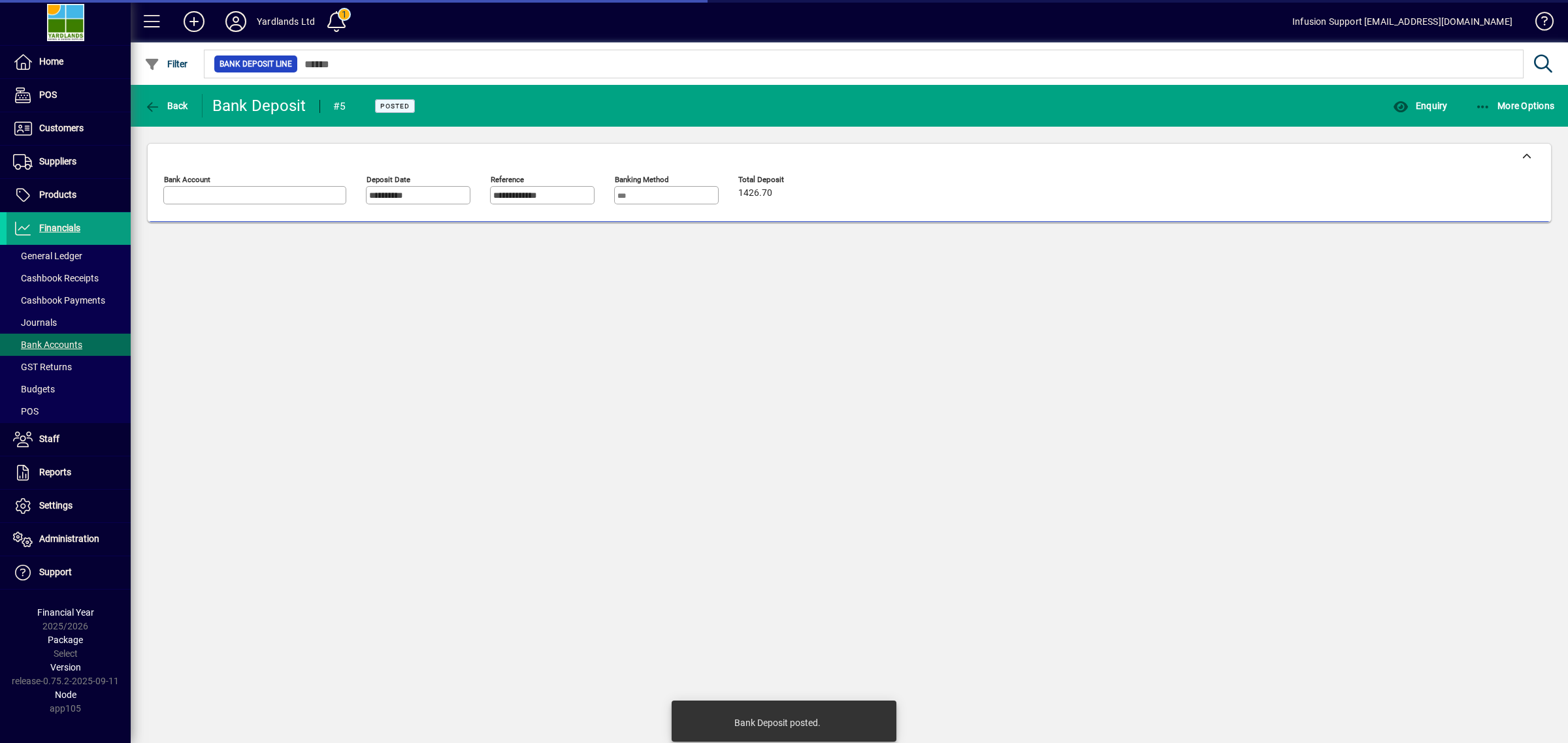
type input "**********"
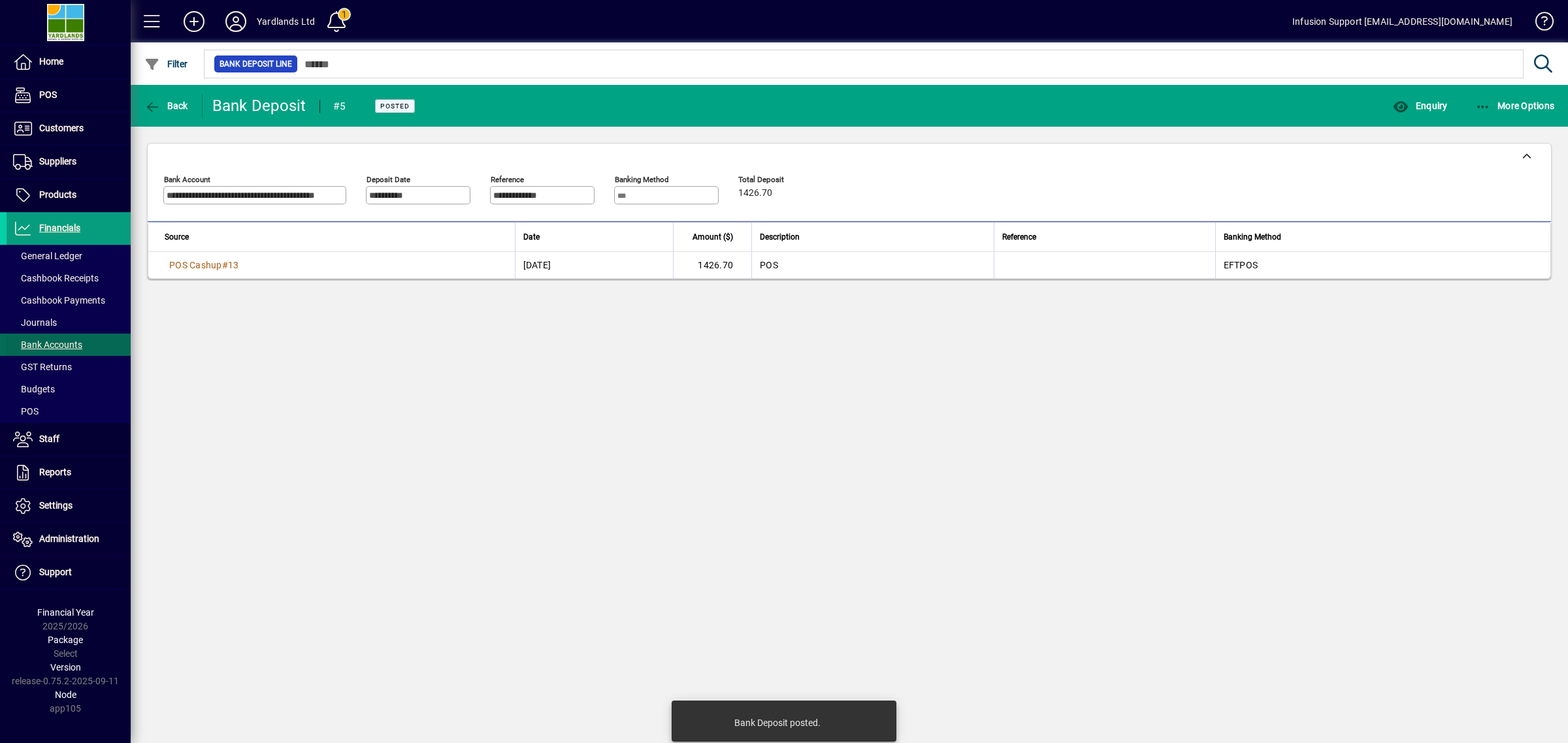
click at [60, 341] on span "Bank Accounts" at bounding box center [48, 344] width 70 height 10
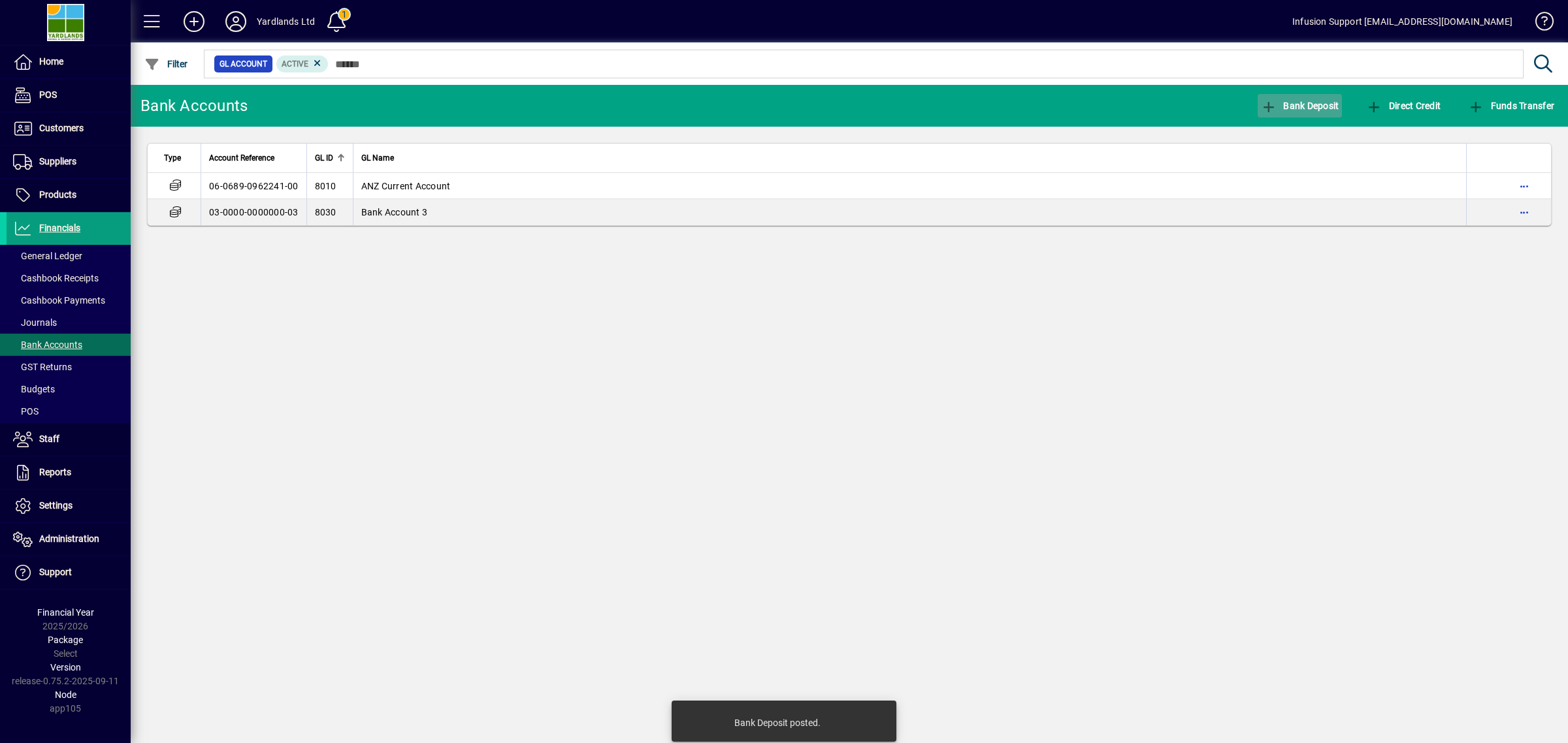
click at [1321, 105] on span "Bank Deposit" at bounding box center [1300, 106] width 78 height 10
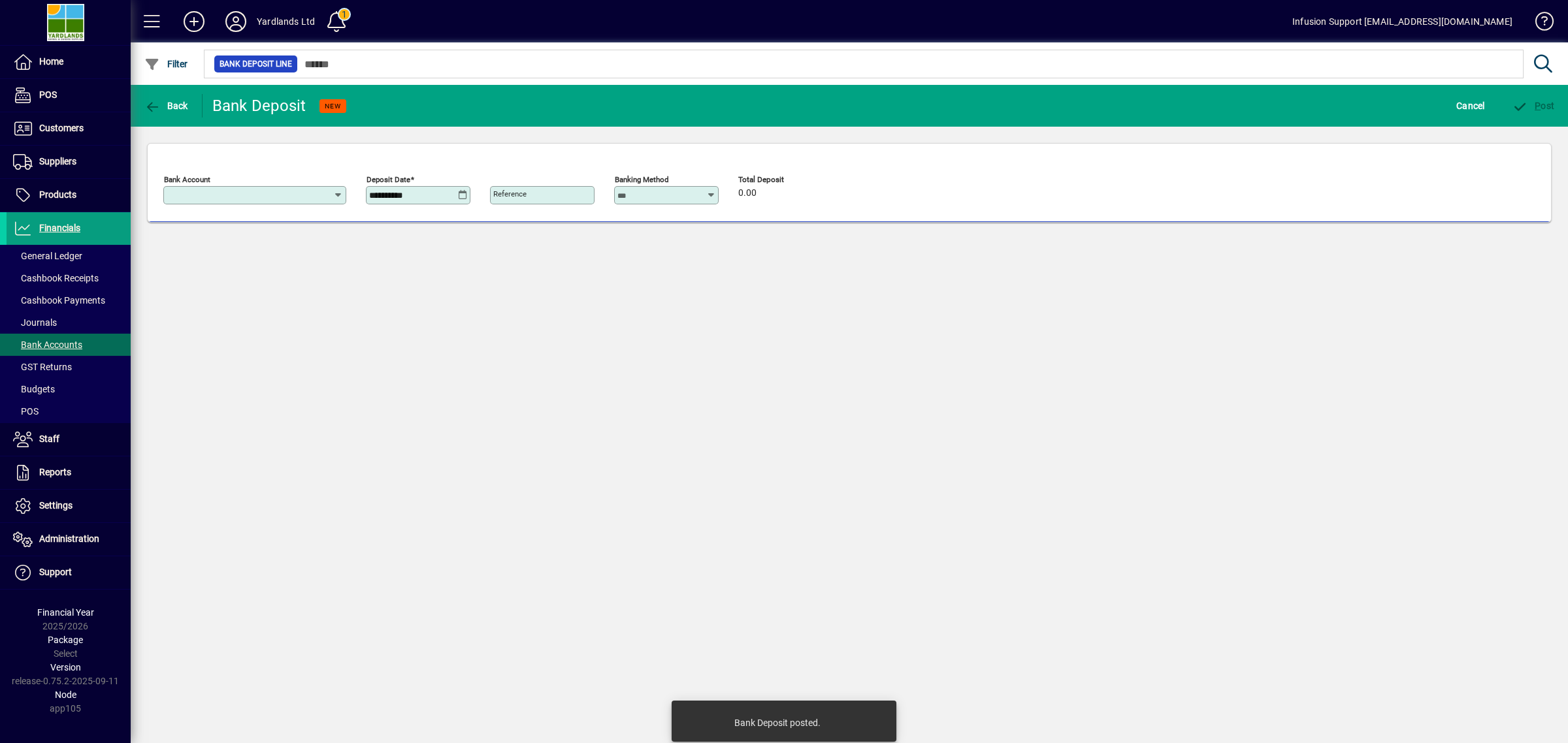
type input "**********"
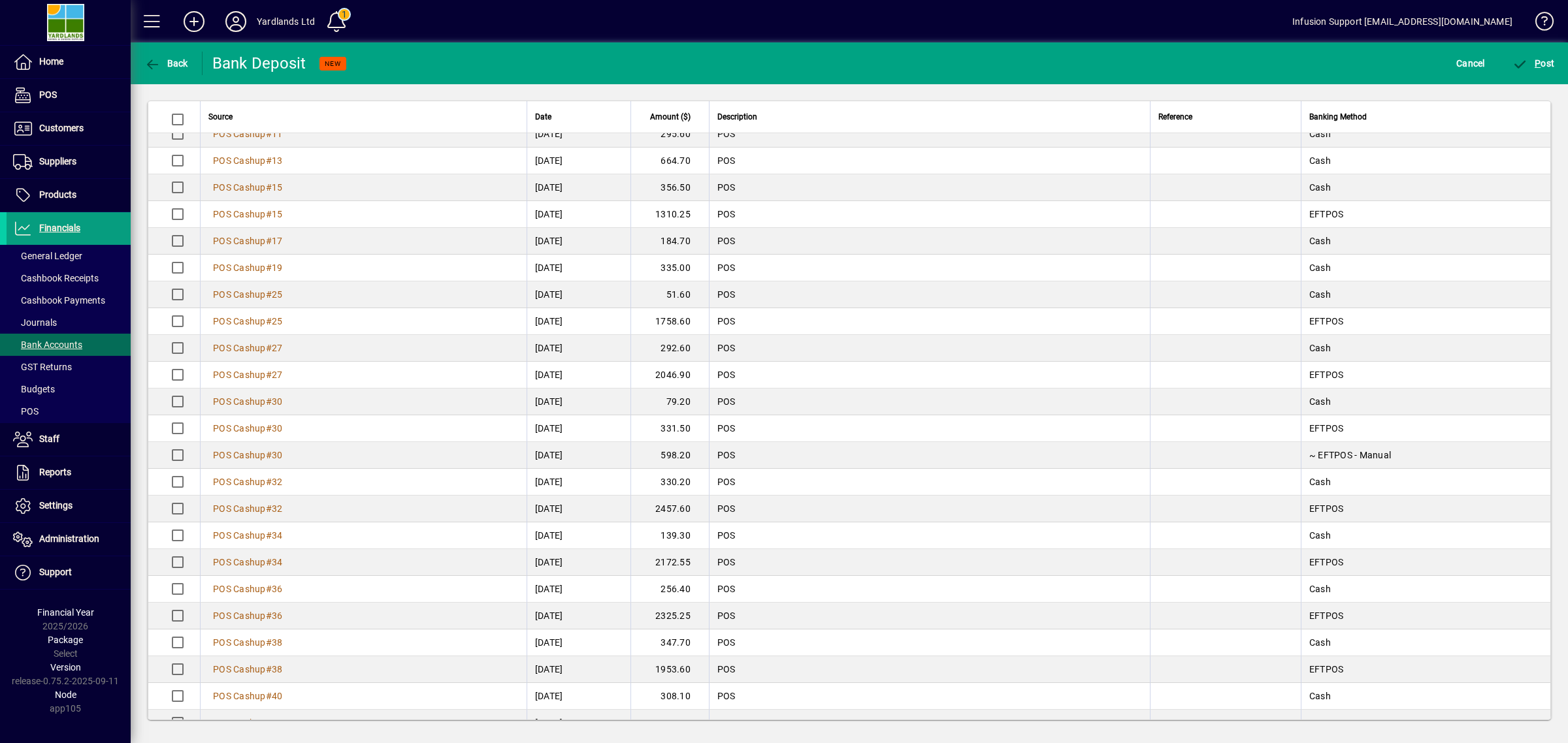
scroll to position [472, 0]
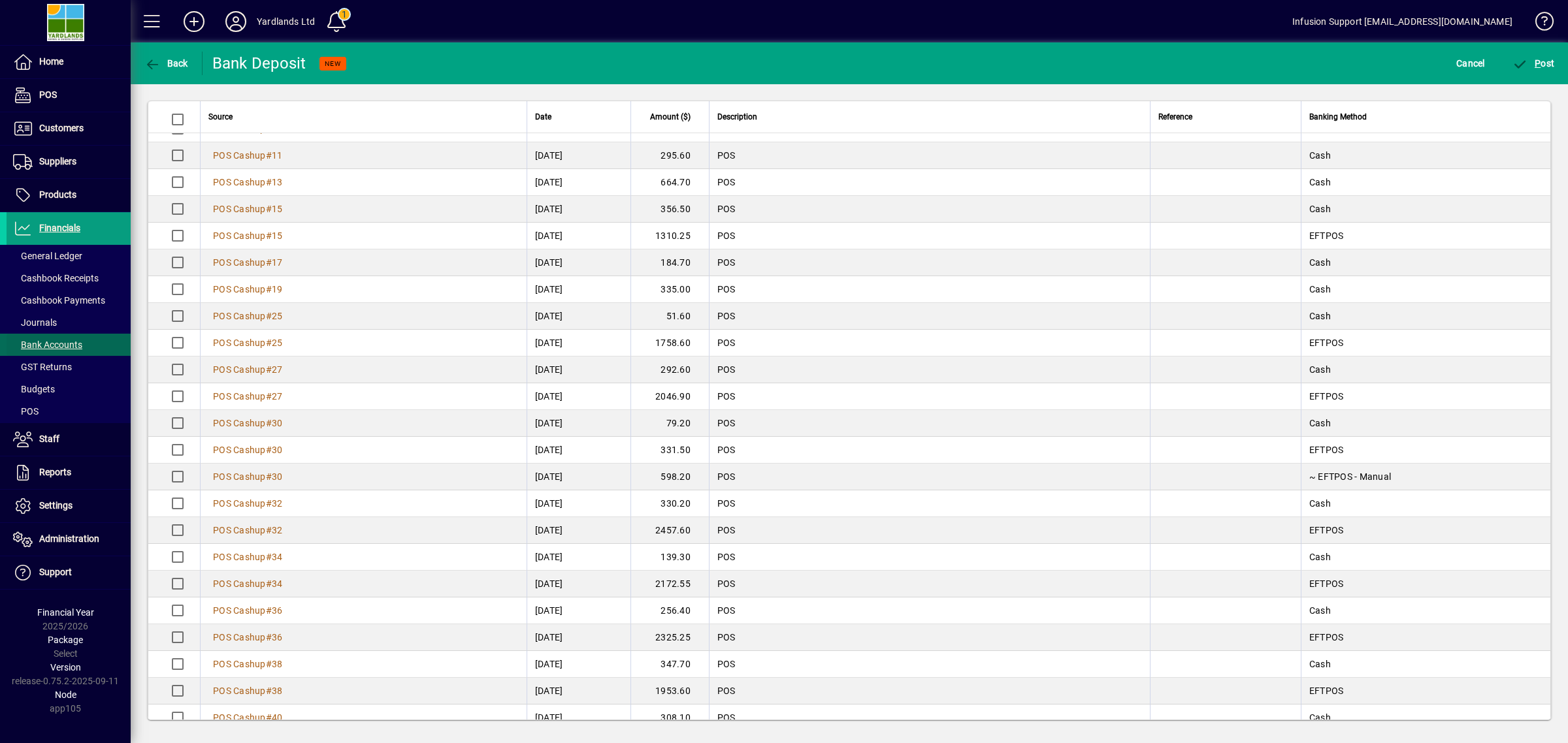
click at [85, 343] on span at bounding box center [69, 344] width 124 height 31
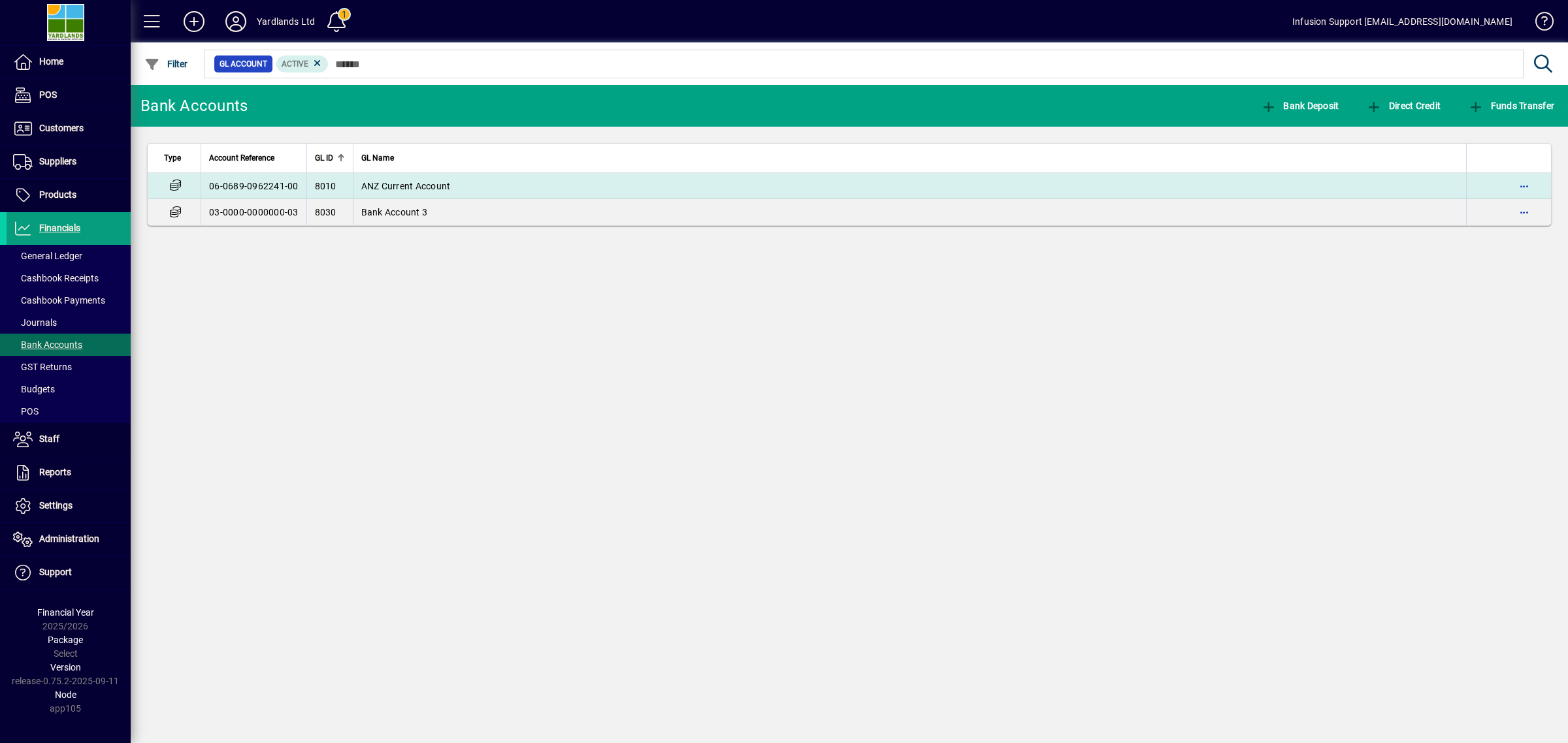
click at [622, 190] on td "ANZ Current Account" at bounding box center [909, 186] width 1113 height 26
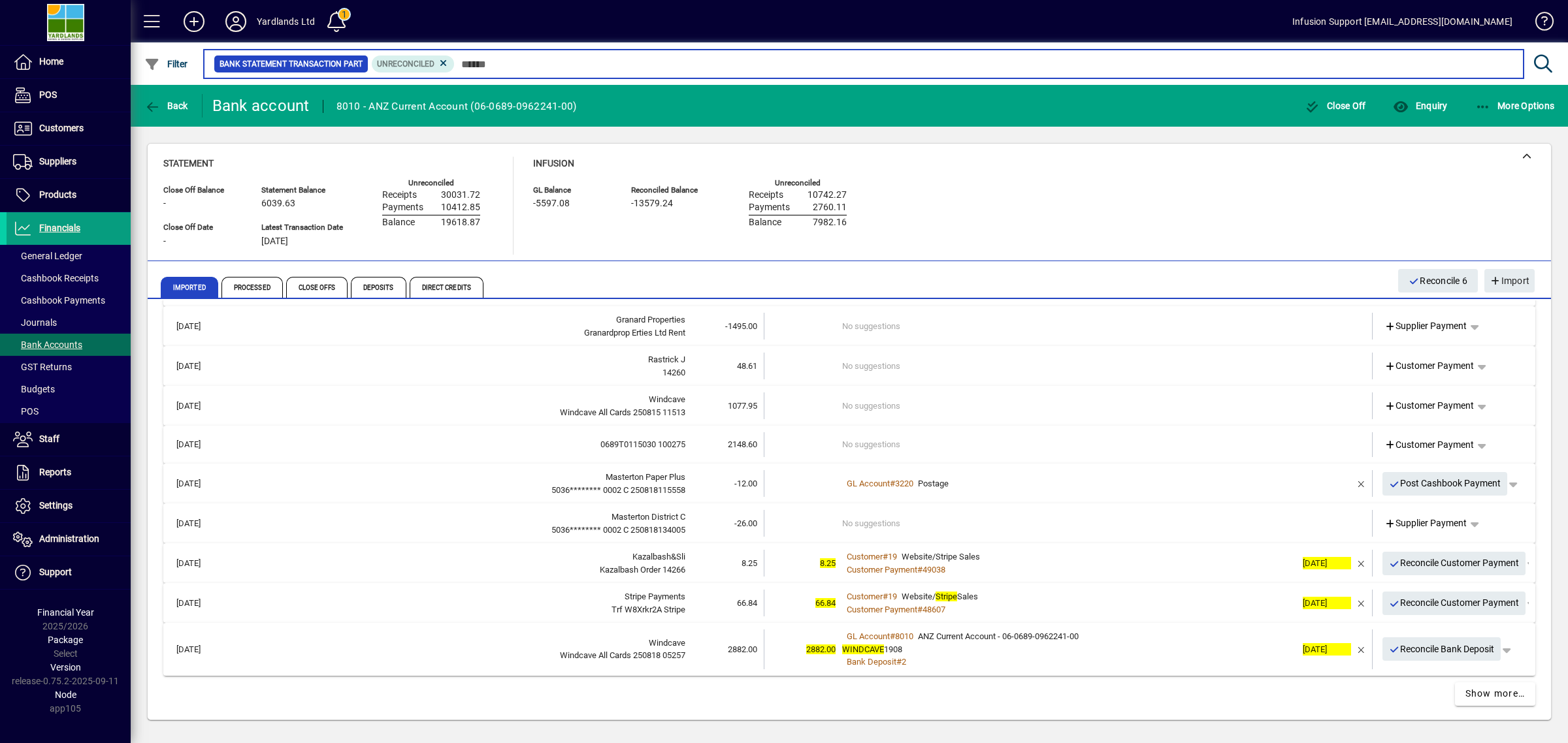
scroll to position [448, 0]
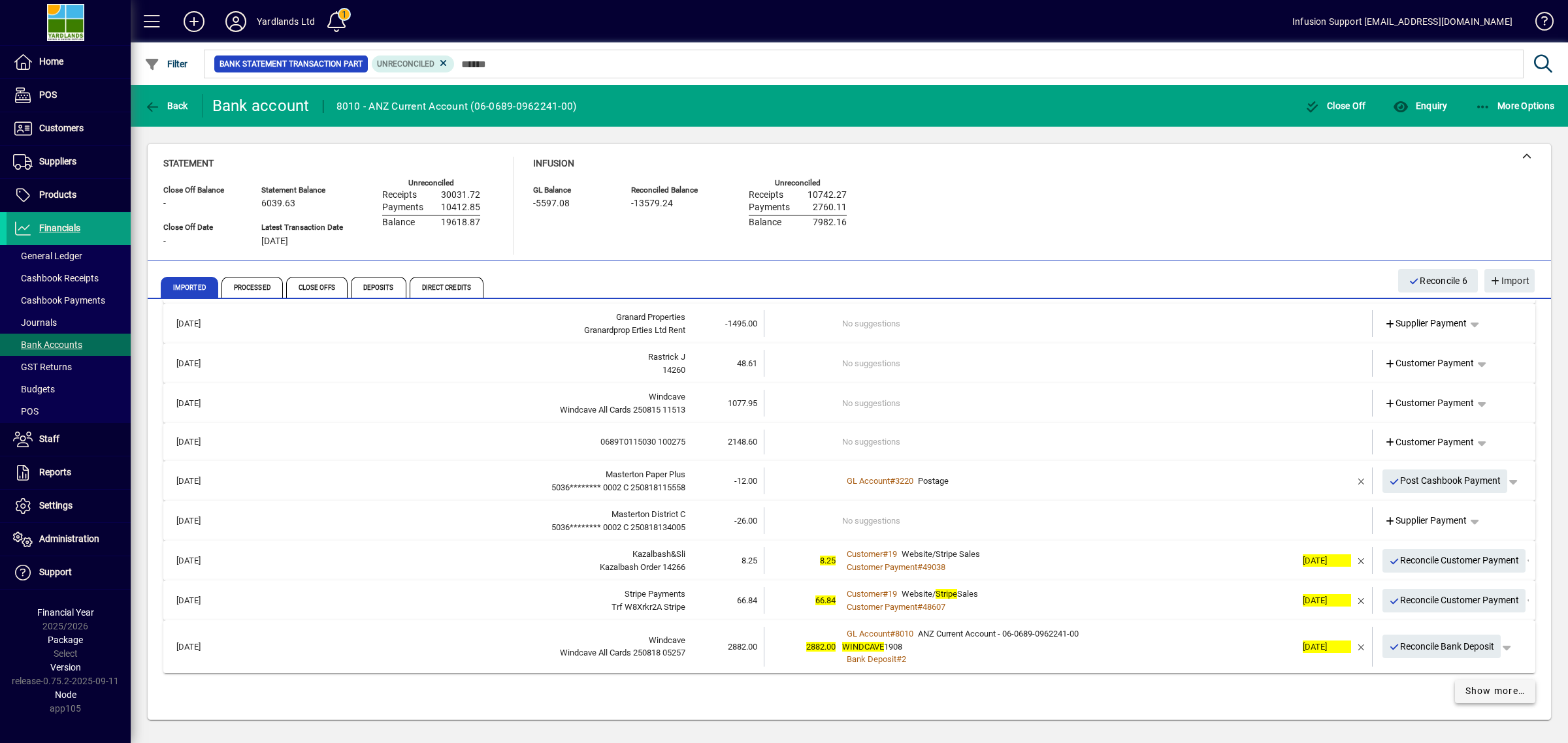
click at [1486, 686] on span "Show more…" at bounding box center [1495, 691] width 60 height 13
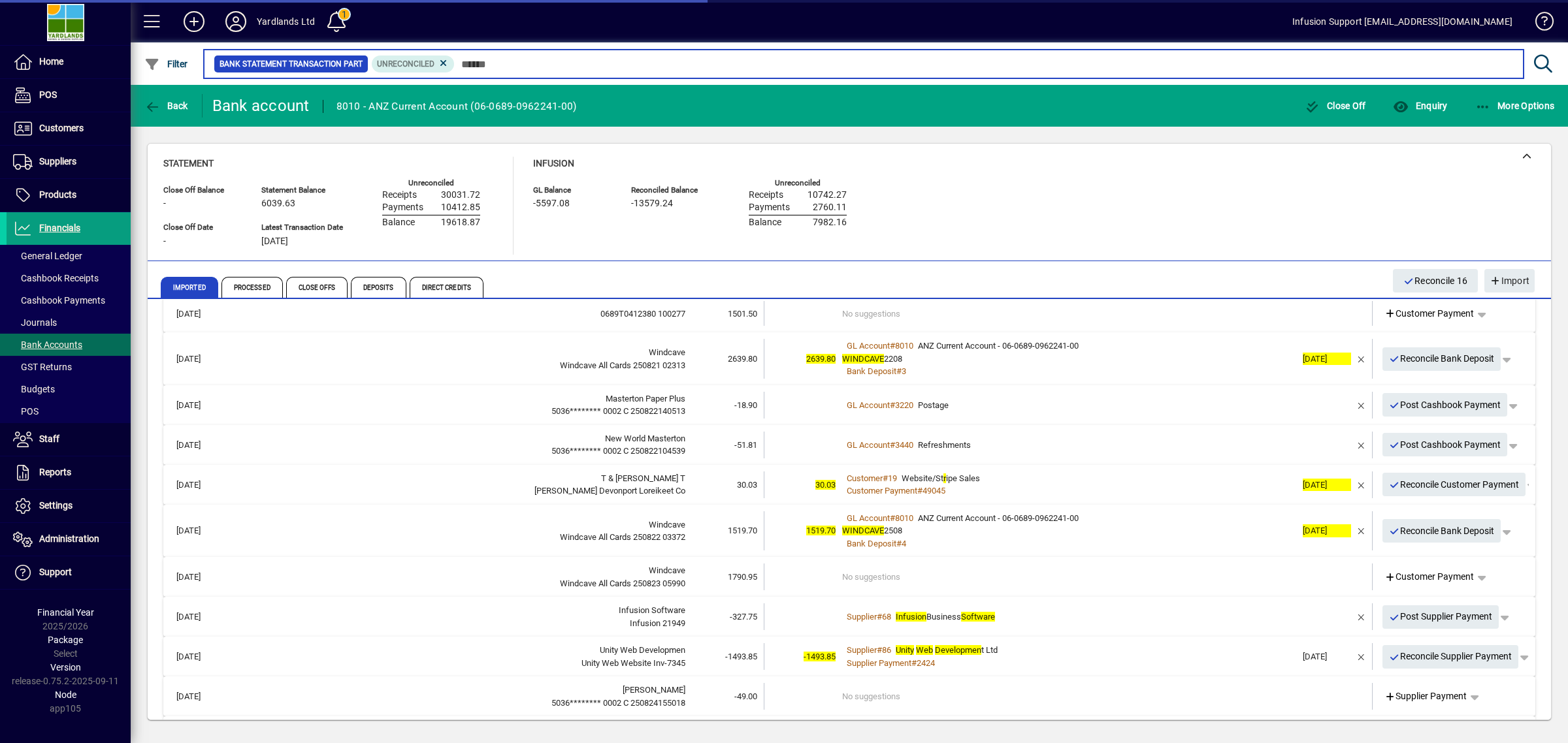
scroll to position [1277, 0]
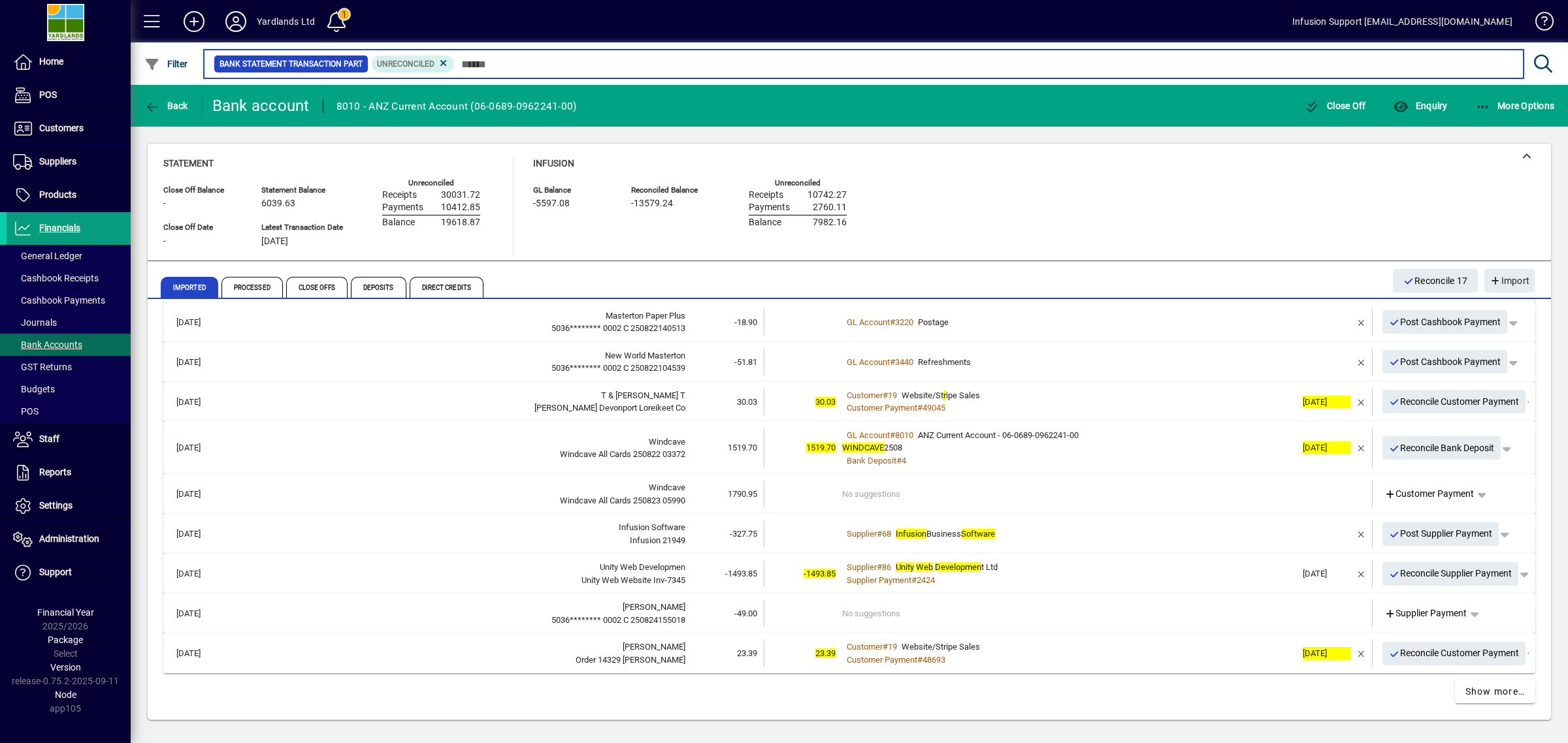
click at [495, 68] on input "text" at bounding box center [984, 64] width 1058 height 18
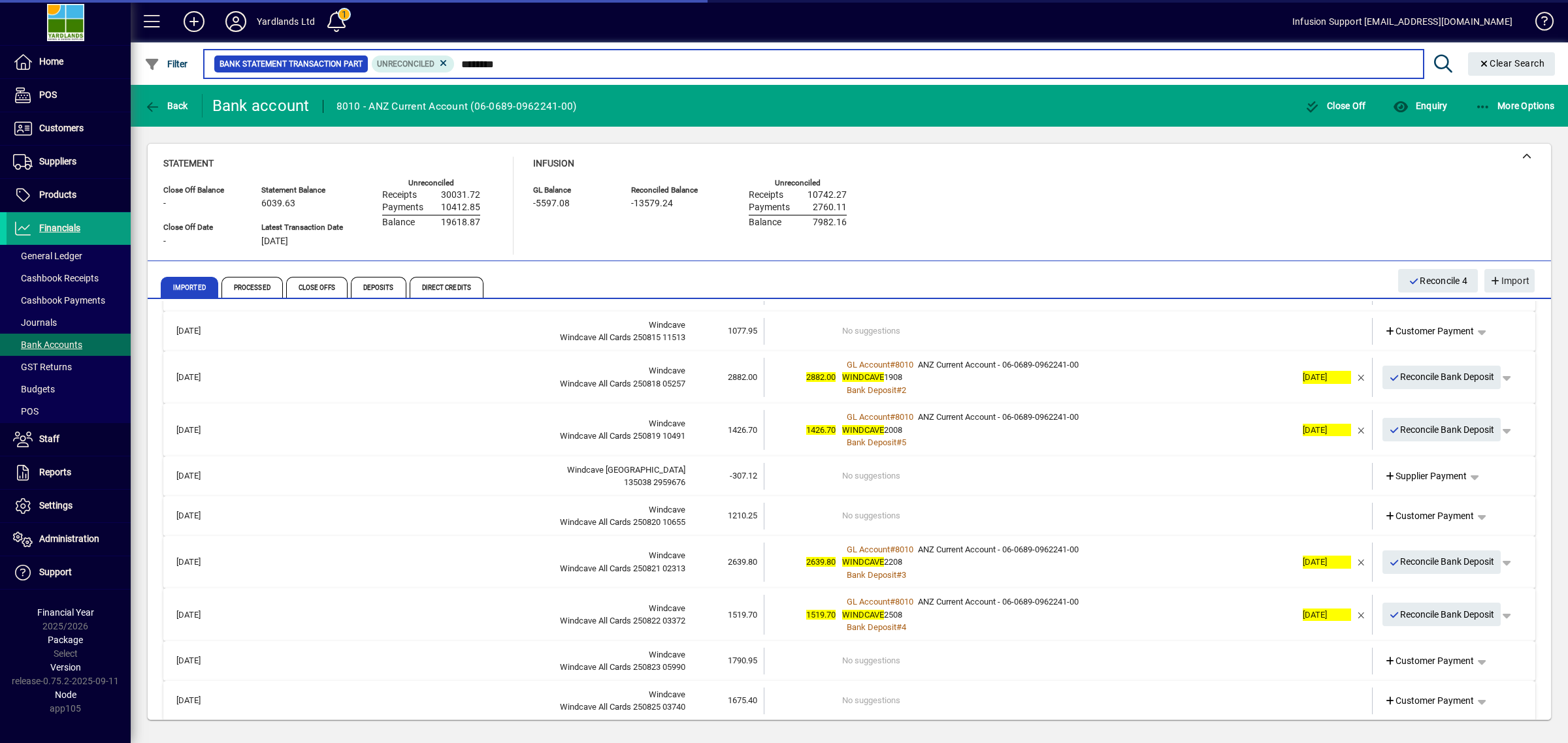
scroll to position [291, 0]
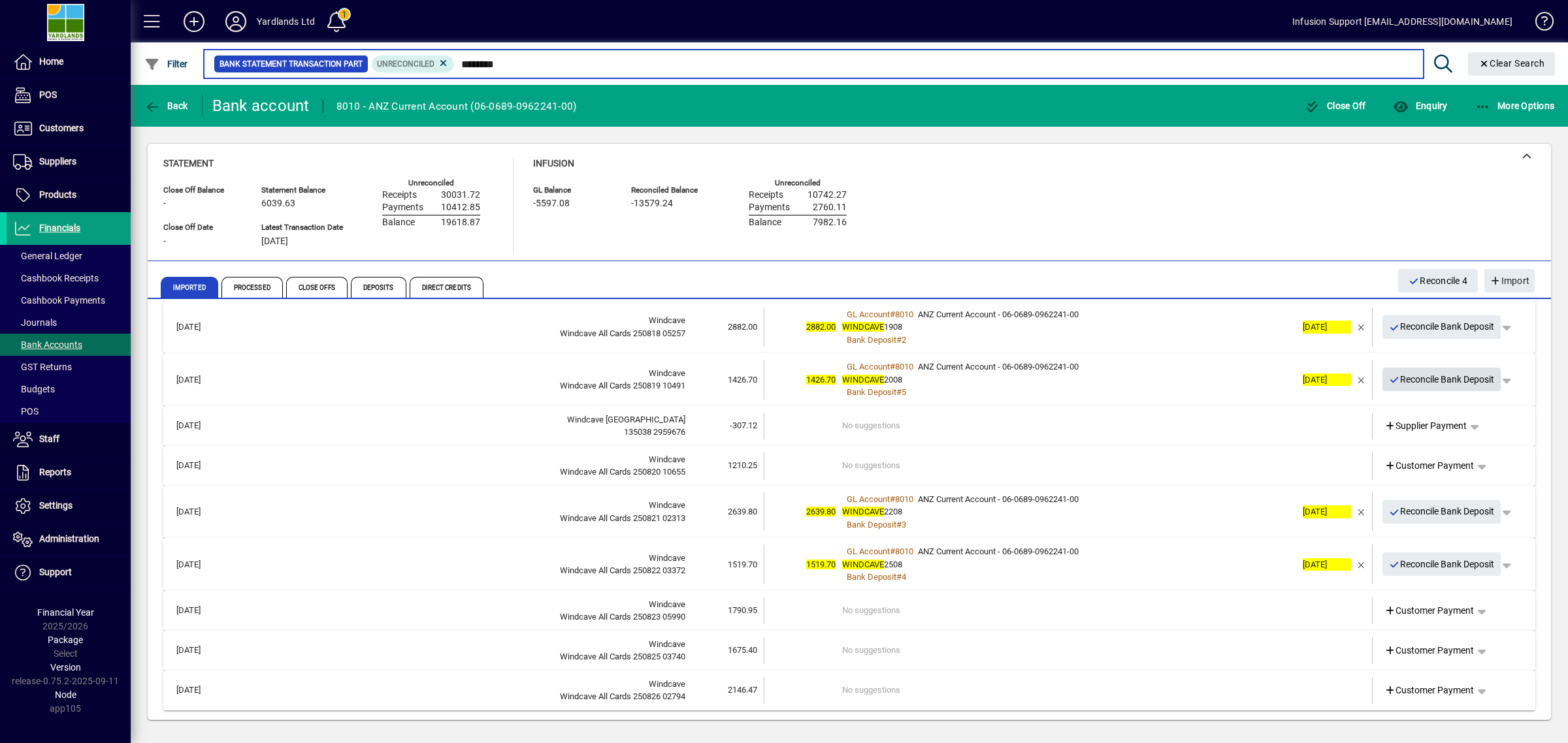
type input "********"
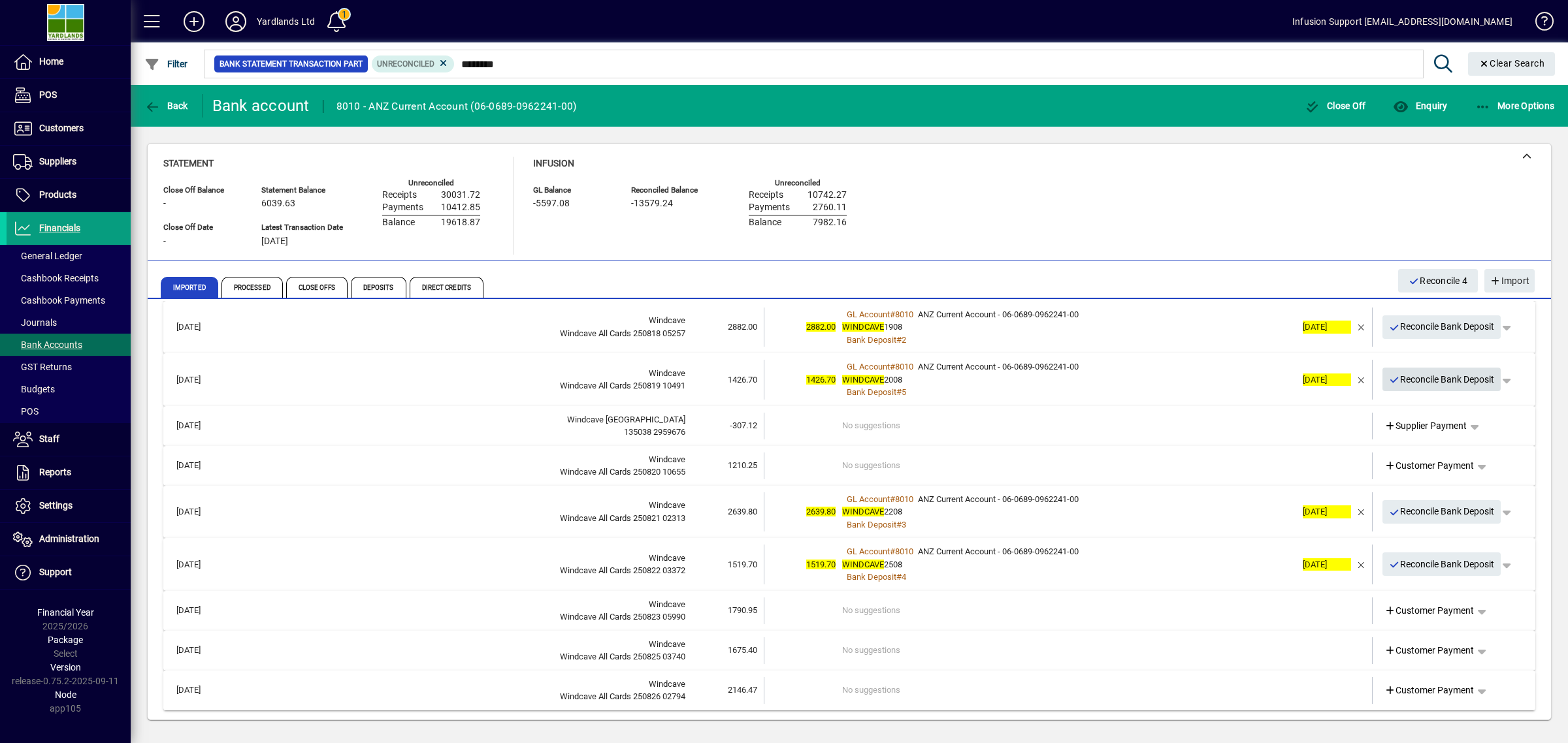
click at [1437, 372] on span "Reconcile Bank Deposit" at bounding box center [1441, 379] width 106 height 22
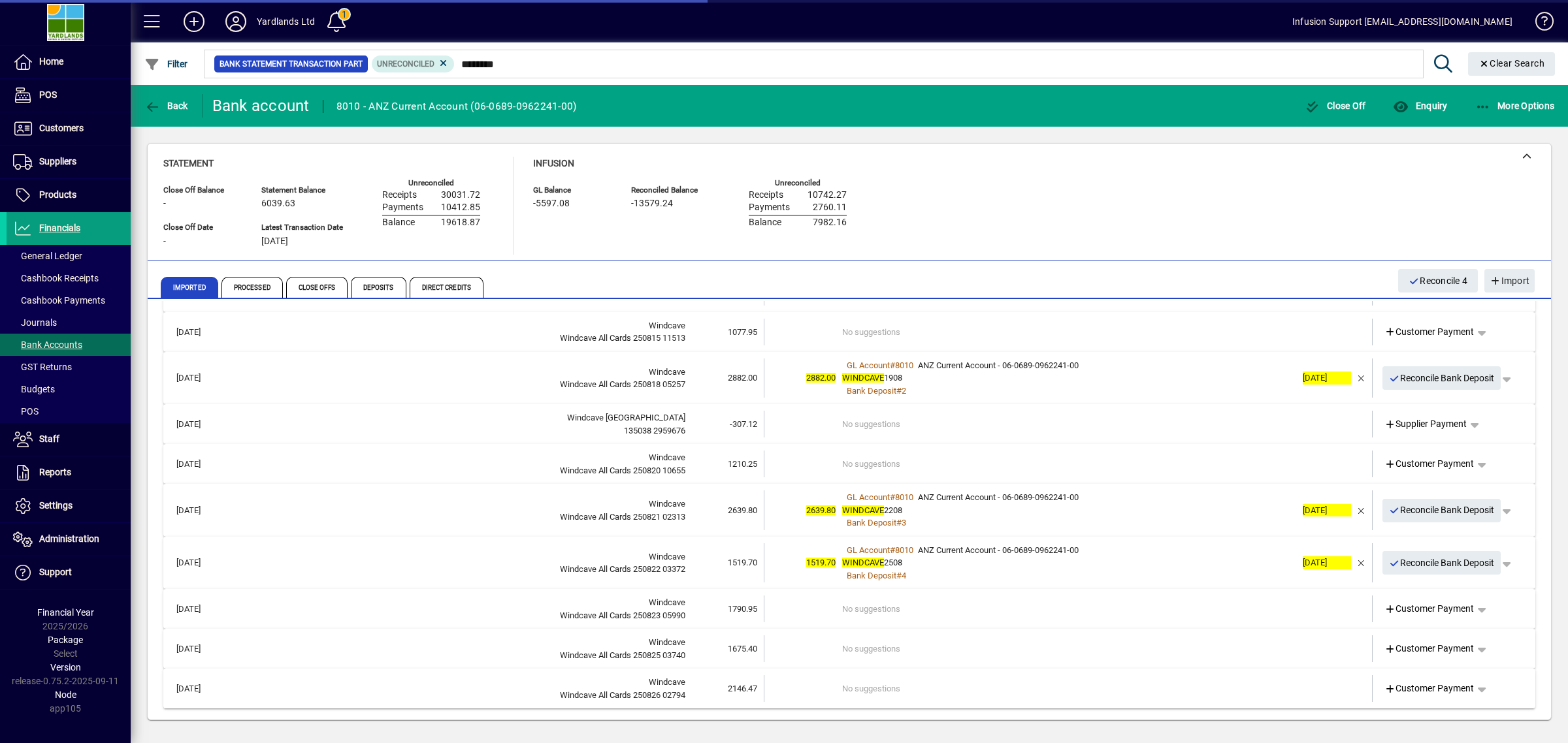
scroll to position [240, 0]
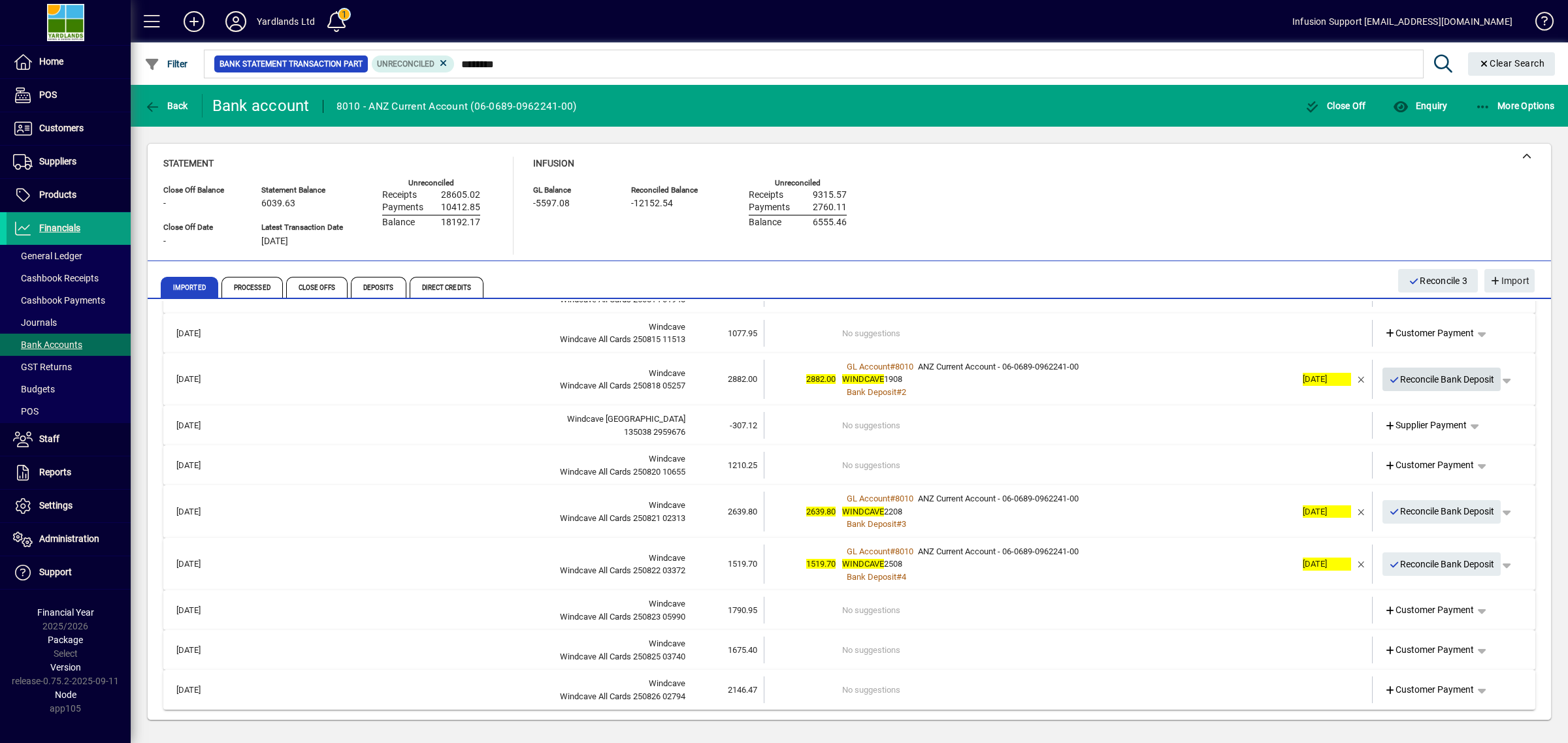
click at [1437, 372] on span "Reconcile Bank Deposit" at bounding box center [1441, 379] width 106 height 22
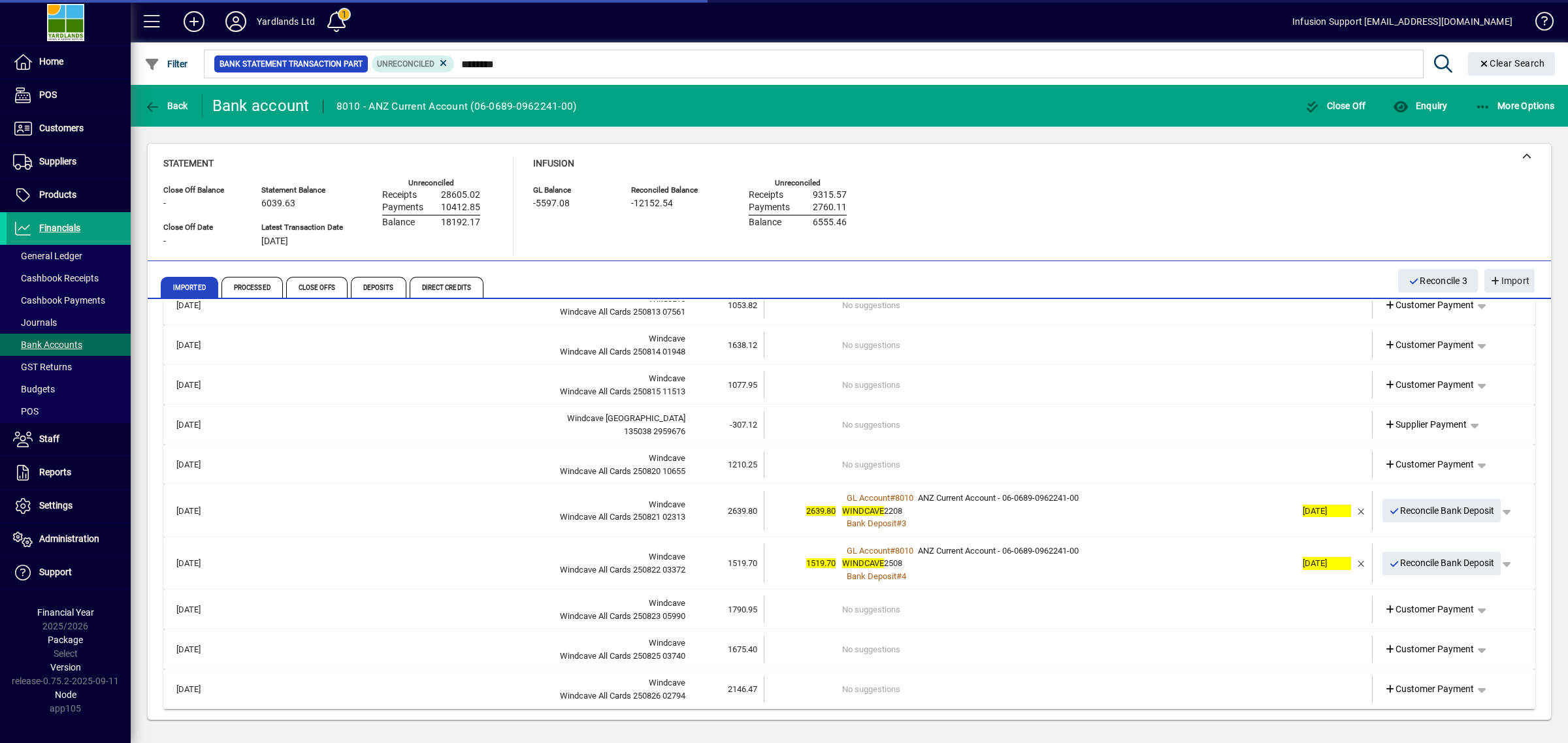
scroll to position [187, 0]
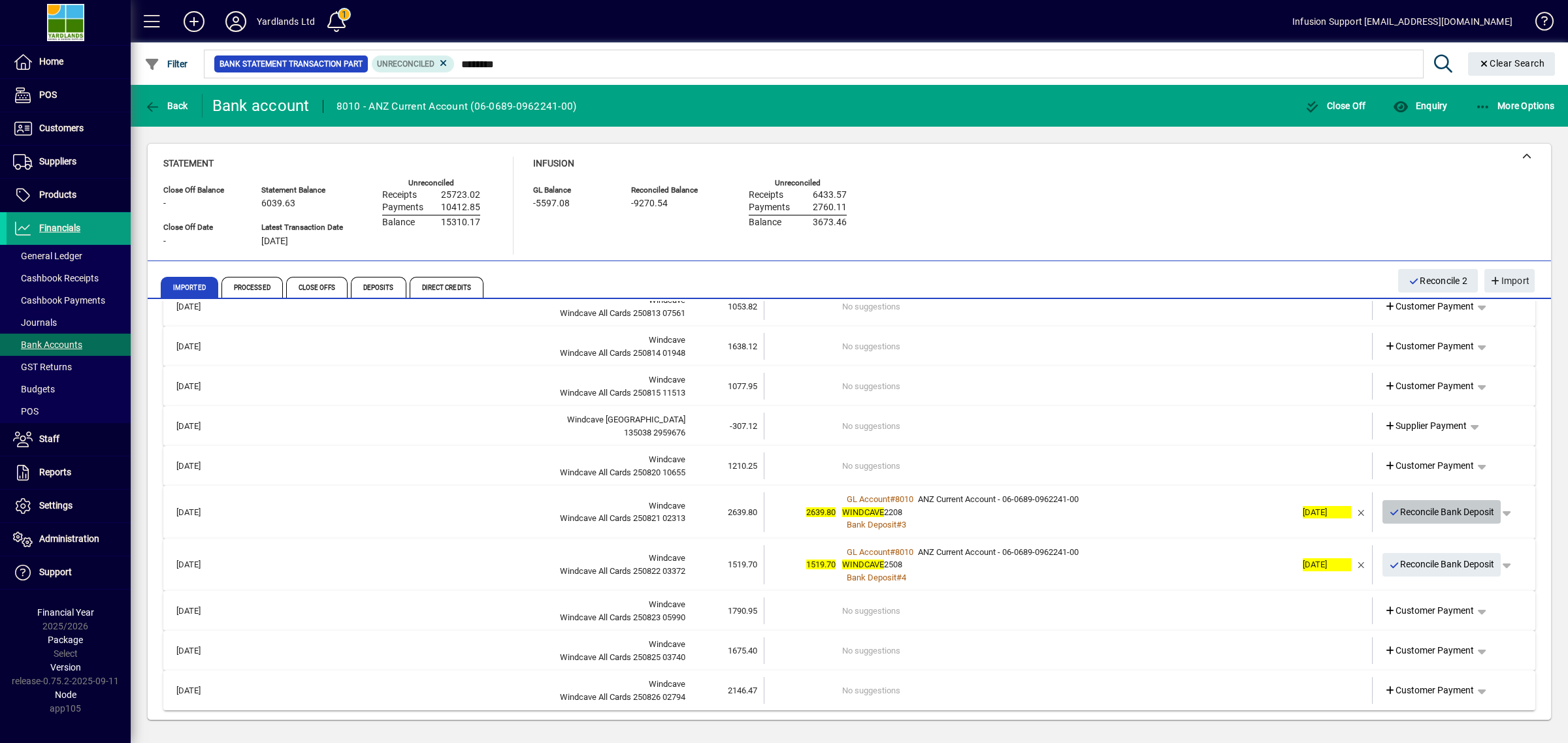
click at [1415, 510] on span "Reconcile Bank Deposit" at bounding box center [1441, 512] width 106 height 22
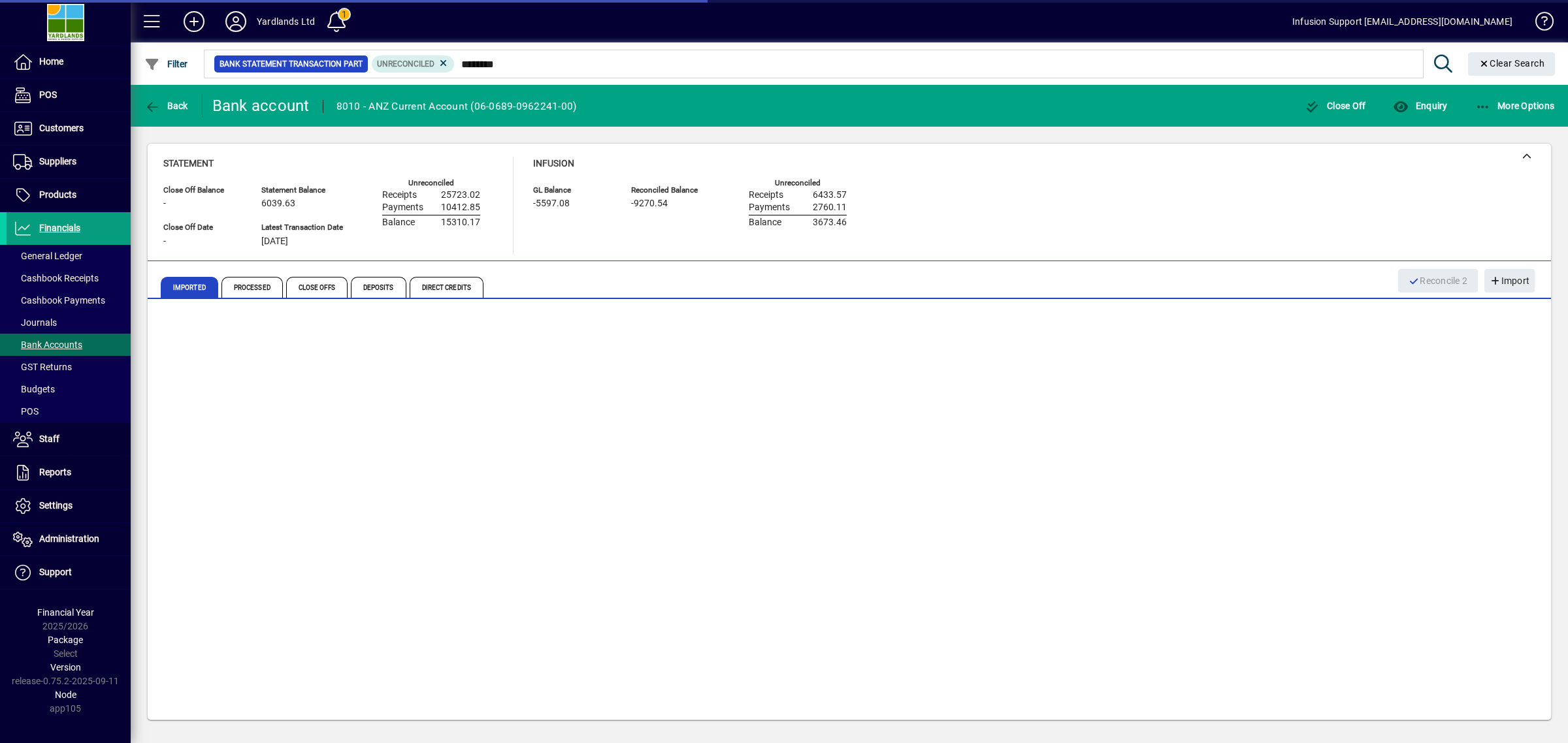
scroll to position [134, 0]
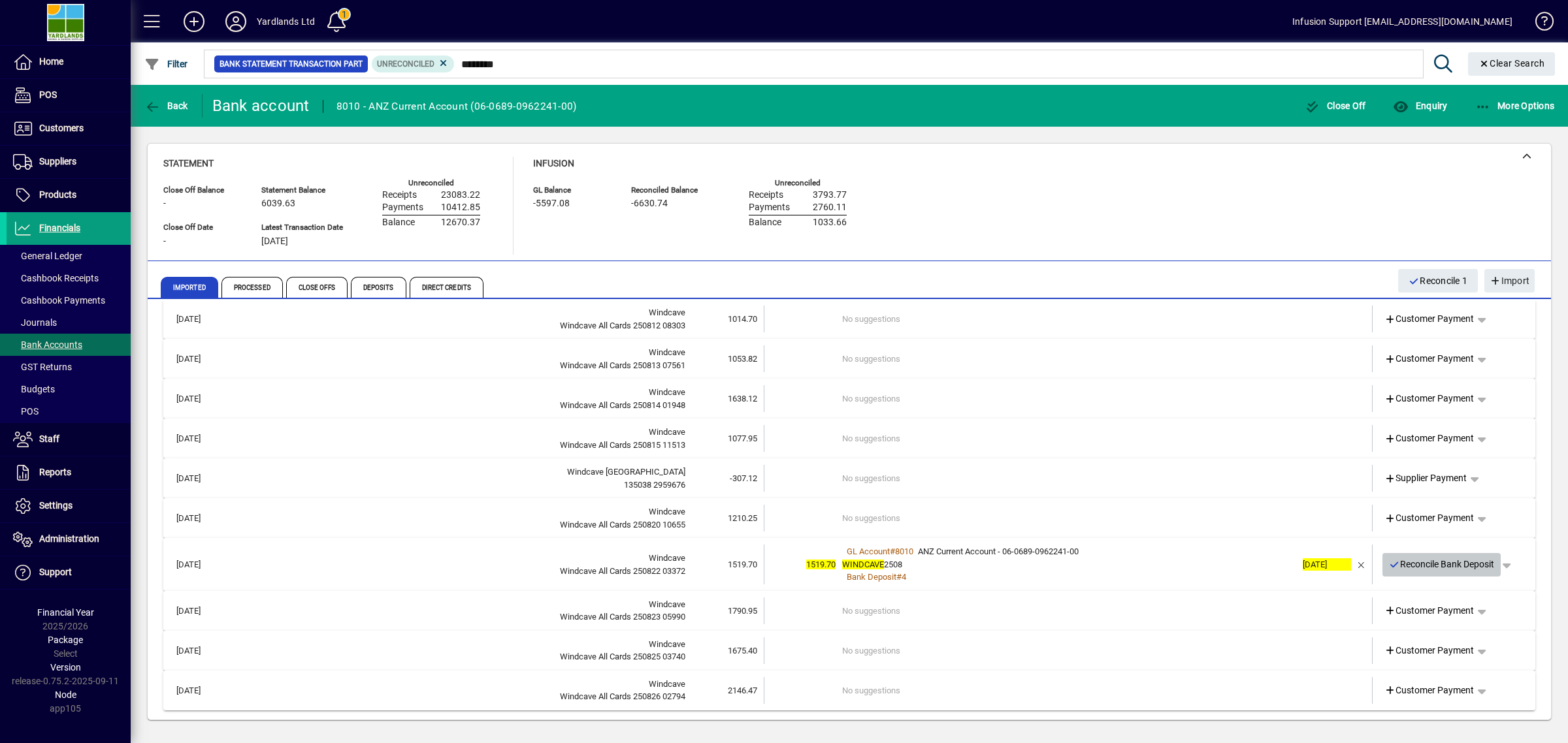
click at [1432, 559] on span "Reconcile Bank Deposit" at bounding box center [1441, 564] width 106 height 22
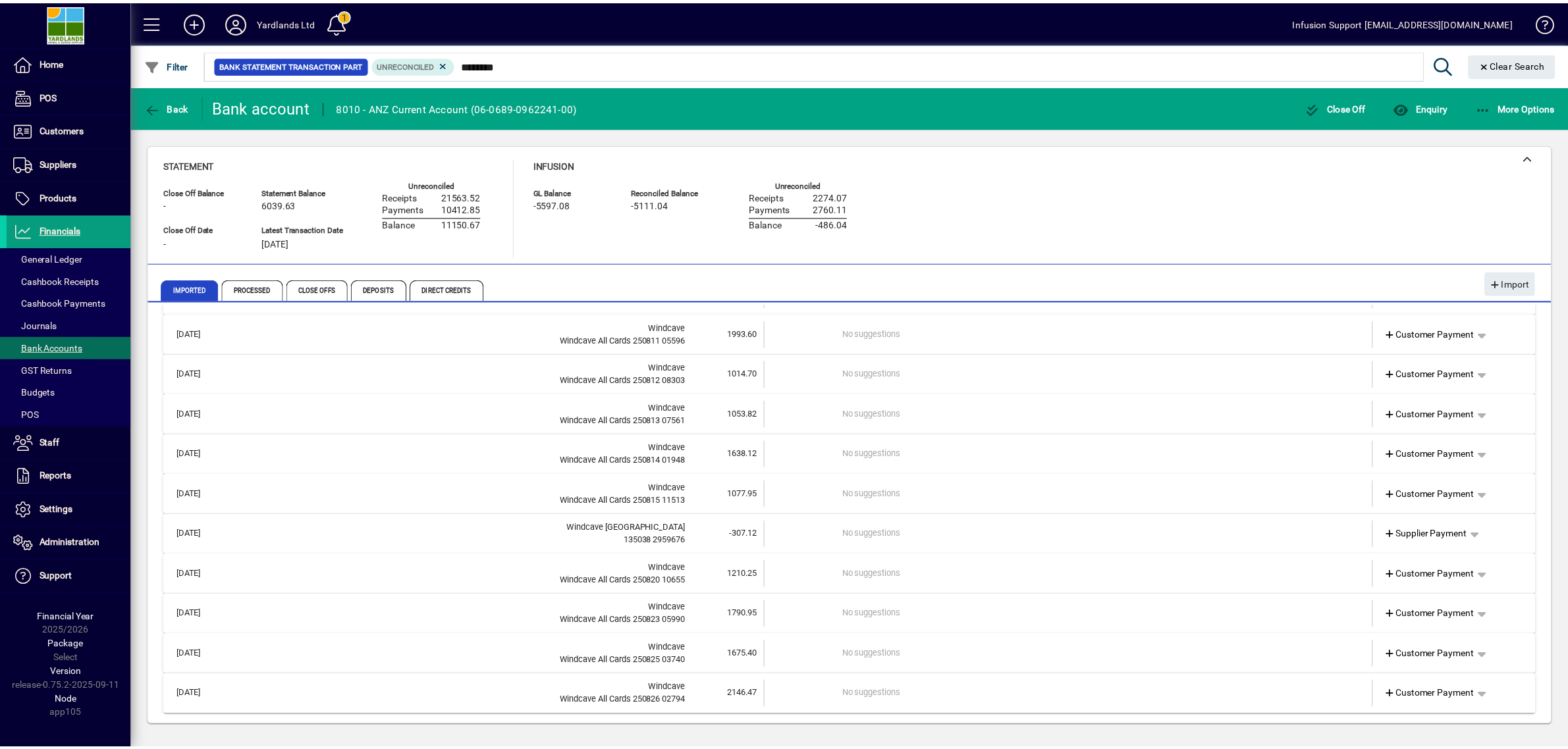
scroll to position [83, 0]
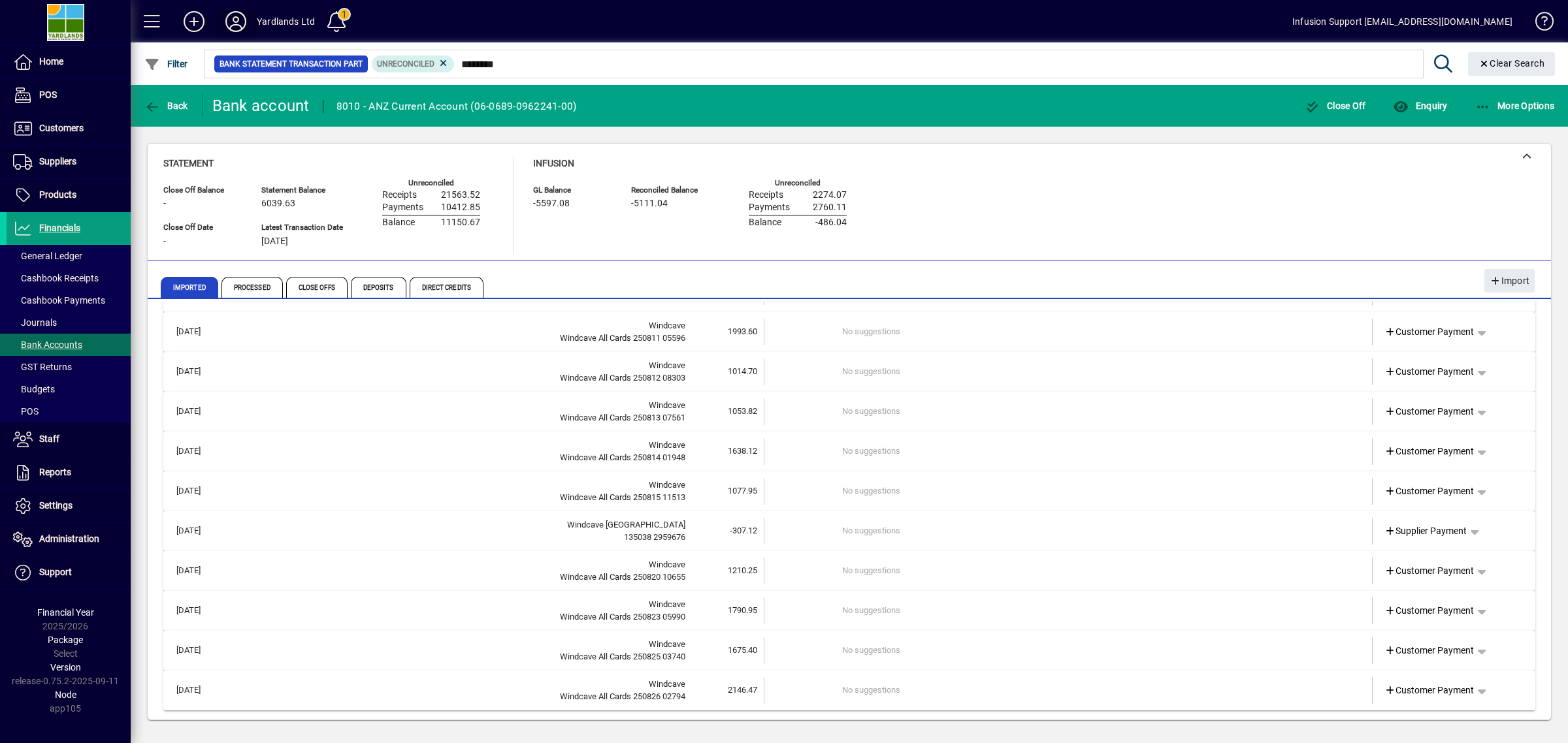
click at [230, 21] on icon at bounding box center [235, 22] width 26 height 21
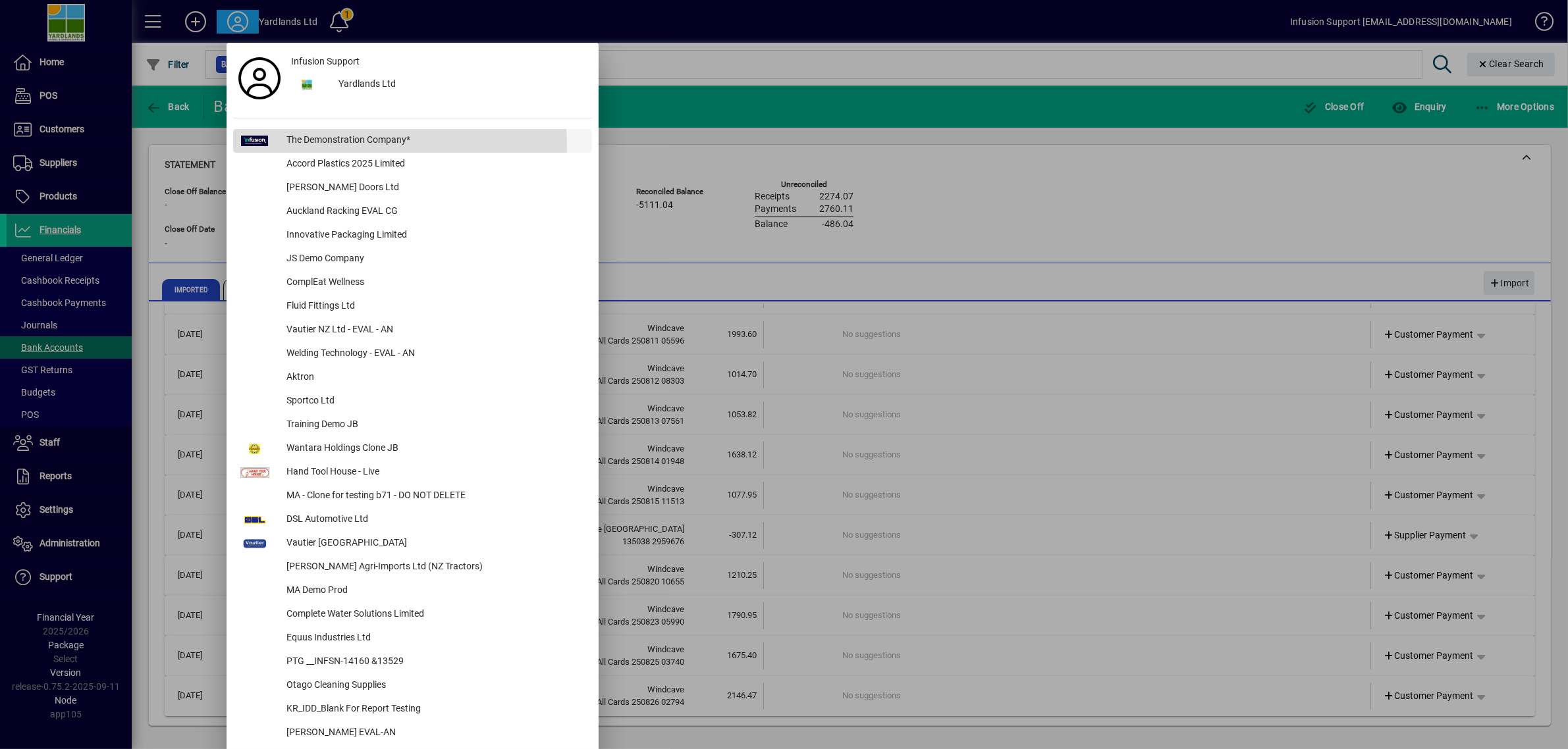
click at [313, 147] on div "The Demonstration Company*" at bounding box center [433, 140] width 316 height 24
